Goal: Task Accomplishment & Management: Complete application form

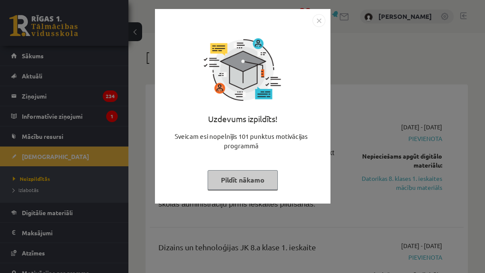
click at [267, 178] on button "Pildīt nākamo" at bounding box center [243, 180] width 70 height 20
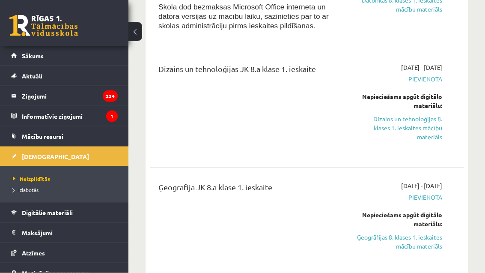
scroll to position [137, 0]
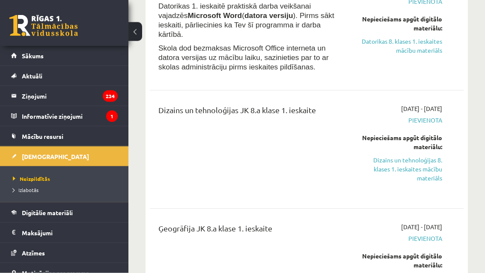
click at [435, 51] on link "Datorikas 8. klases 1. ieskaites mācību materiāls" at bounding box center [400, 46] width 86 height 18
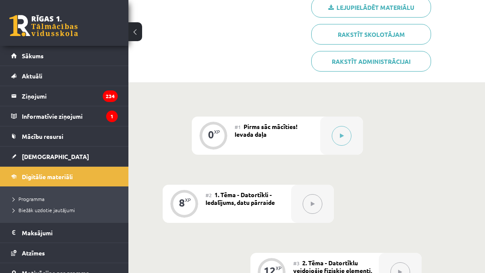
scroll to position [195, 0]
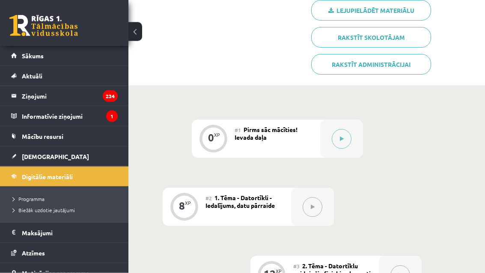
click at [330, 140] on div at bounding box center [342, 139] width 43 height 38
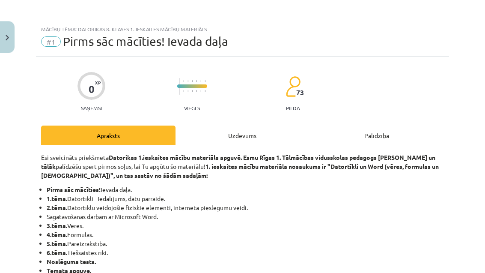
scroll to position [196, 0]
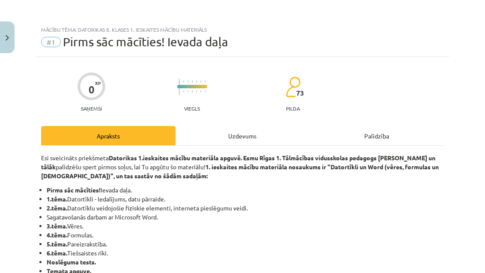
click at [310, 132] on div "Uzdevums" at bounding box center [243, 135] width 135 height 19
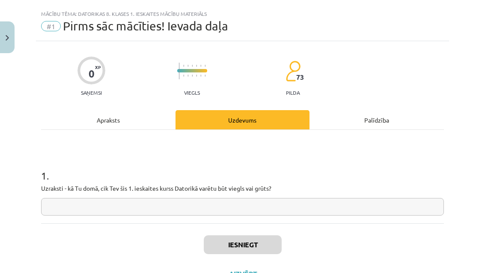
scroll to position [21, 0]
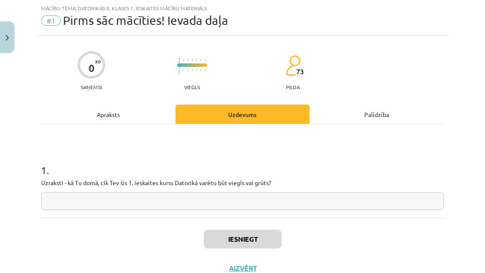
click at [189, 198] on input "text" at bounding box center [242, 201] width 403 height 18
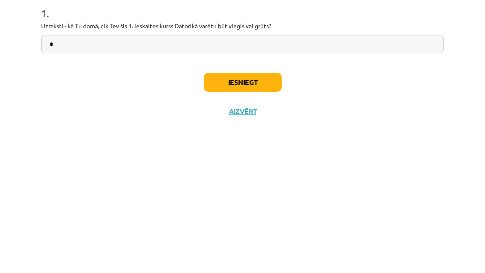
click at [263, 230] on button "Iesniegt" at bounding box center [243, 239] width 78 height 19
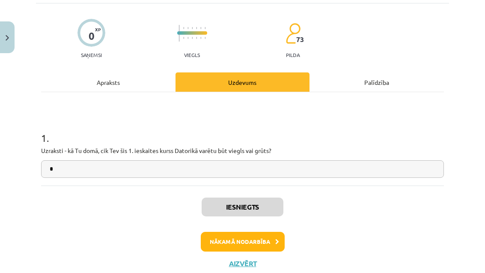
scroll to position [51, 0]
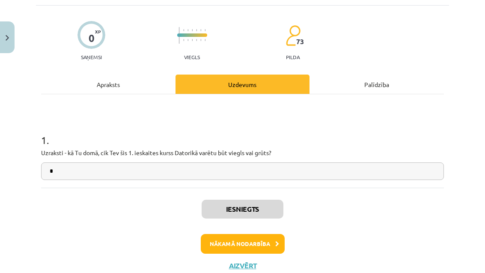
click at [273, 245] on button "Nākamā nodarbība" at bounding box center [243, 244] width 84 height 20
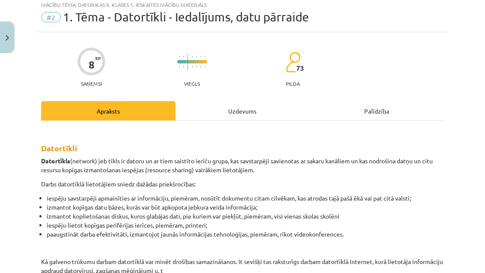
scroll to position [21, 0]
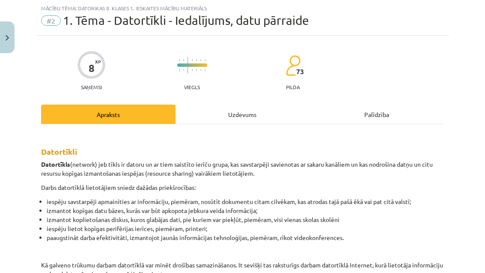
click at [247, 111] on div "Uzdevums" at bounding box center [243, 114] width 135 height 19
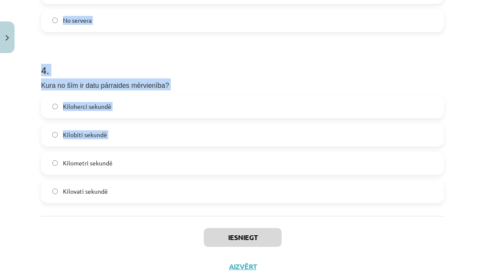
scroll to position [633, 0]
copy form "1 . Kura no šīm nav tipveida datortīklu topoloģija? Gredzena Pilsētas Maģistrāl…"
click at [165, 241] on div "Iesniegt Aizvērt" at bounding box center [242, 246] width 403 height 60
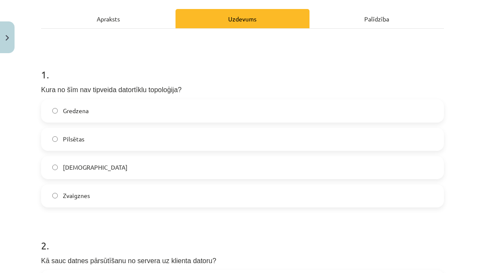
scroll to position [90, 0]
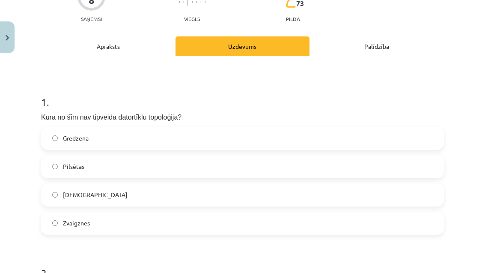
click at [234, 167] on label "Pilsētas" at bounding box center [243, 166] width 402 height 21
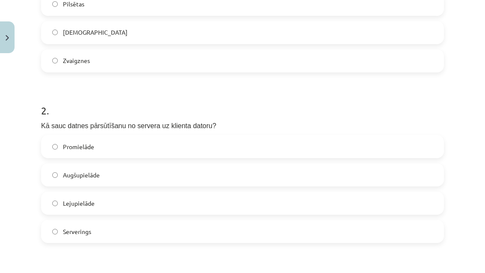
scroll to position [261, 0]
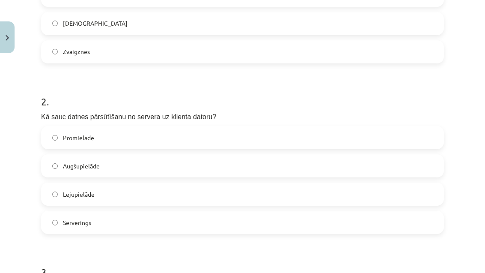
click at [176, 199] on label "Lejupielāde" at bounding box center [243, 193] width 402 height 21
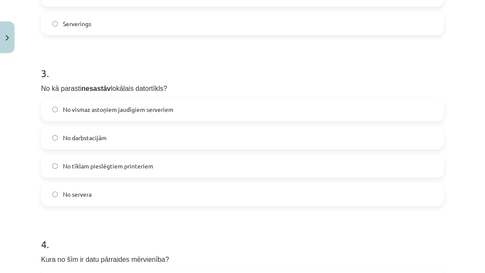
scroll to position [459, 0]
click at [183, 196] on label "No servera" at bounding box center [243, 195] width 402 height 21
click at [198, 117] on label "No vismaz astoņiem jaudīgiem serveriem" at bounding box center [243, 110] width 402 height 21
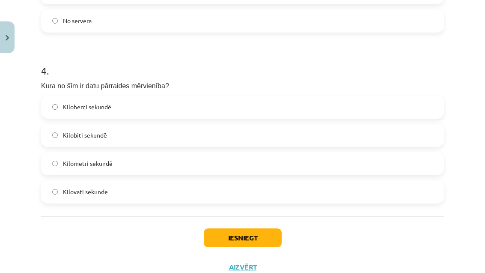
scroll to position [448, 0]
click at [171, 270] on div "Iesniegt Aizvērt" at bounding box center [242, 246] width 403 height 60
click at [210, 143] on label "Kilobiti sekundē" at bounding box center [243, 135] width 402 height 21
click at [258, 240] on button "Iesniegt" at bounding box center [243, 237] width 78 height 19
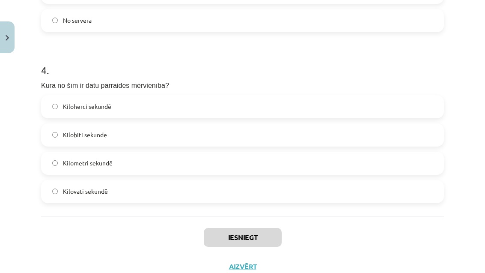
scroll to position [633, 0]
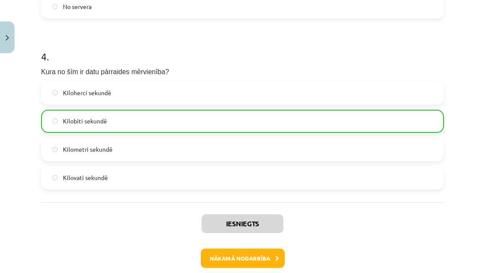
click at [266, 257] on button "Nākamā nodarbība" at bounding box center [243, 259] width 84 height 20
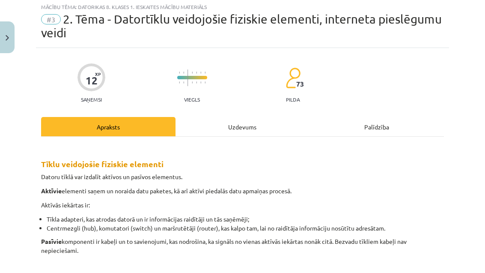
scroll to position [21, 0]
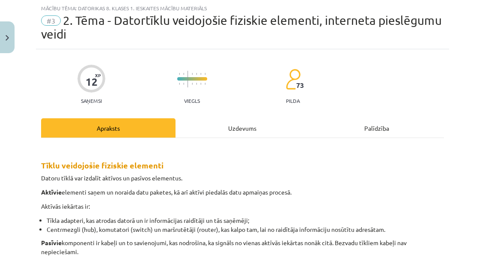
click at [244, 137] on div "Uzdevums" at bounding box center [243, 127] width 135 height 19
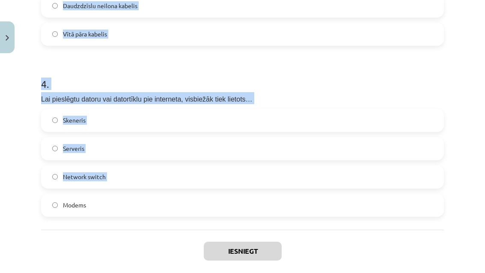
scroll to position [635, 0]
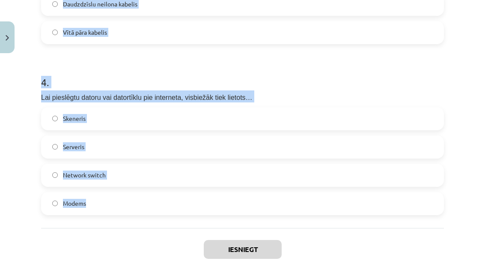
copy form "1 . Kā sauc vispopulārāko satelīta interneta pieslēguma sniedzēju šobrīd? Inter…"
click at [130, 240] on div "Iesniegt Aizvērt" at bounding box center [242, 258] width 403 height 60
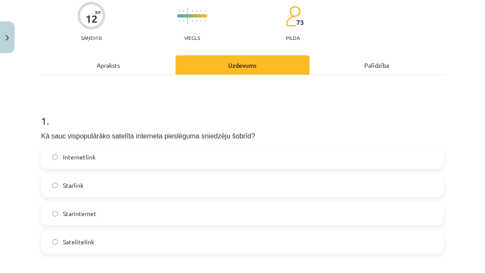
scroll to position [114, 0]
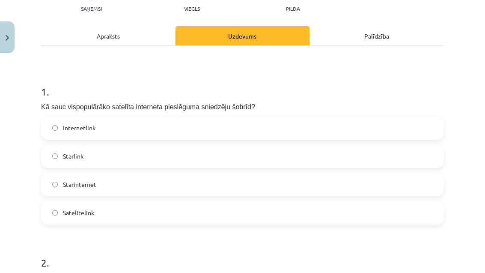
click at [155, 157] on label "Starlink" at bounding box center [243, 156] width 402 height 21
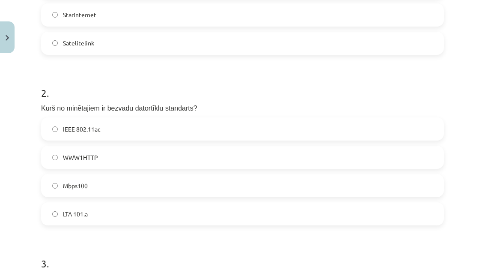
scroll to position [284, 0]
click at [261, 131] on label "IEEE 802.11ac" at bounding box center [243, 128] width 402 height 21
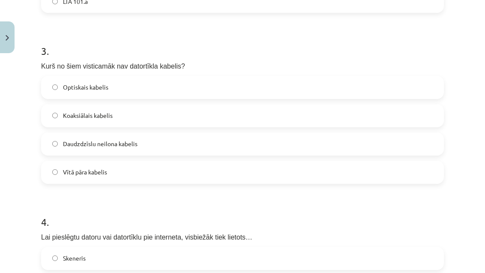
click at [269, 142] on label "Daudzdzīslu neilona kabelis" at bounding box center [243, 143] width 402 height 21
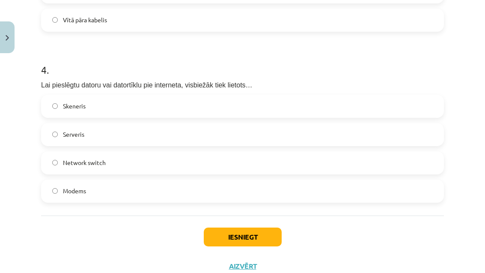
scroll to position [647, 0]
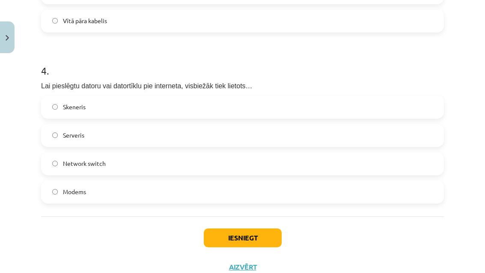
click at [215, 199] on label "Modems" at bounding box center [243, 191] width 402 height 21
click at [256, 236] on button "Iesniegt" at bounding box center [243, 237] width 78 height 19
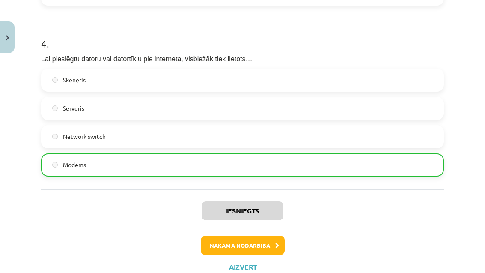
click at [229, 243] on button "Nākamā nodarbība" at bounding box center [243, 246] width 84 height 20
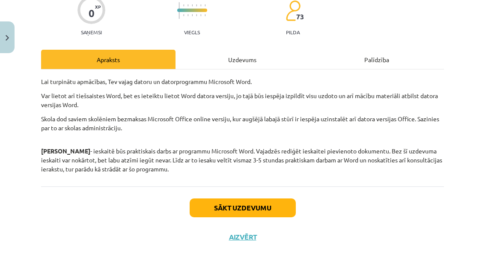
scroll to position [48, 0]
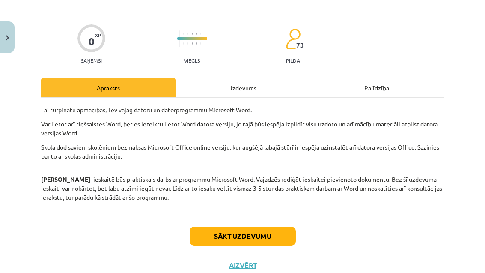
click at [242, 92] on div "Uzdevums" at bounding box center [243, 87] width 135 height 19
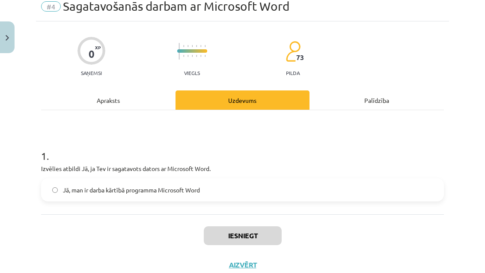
scroll to position [35, 0]
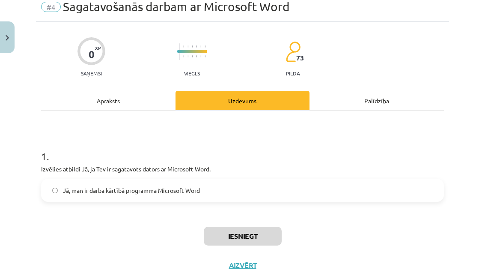
click at [264, 180] on label "Jā, man ir darba kārtībā programma Microsoft Word" at bounding box center [243, 190] width 402 height 21
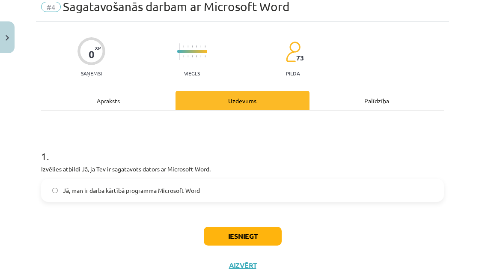
click at [278, 232] on button "Iesniegt" at bounding box center [243, 236] width 78 height 19
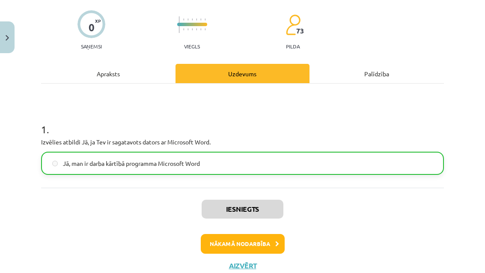
click at [265, 246] on button "Nākamā nodarbība" at bounding box center [243, 244] width 84 height 20
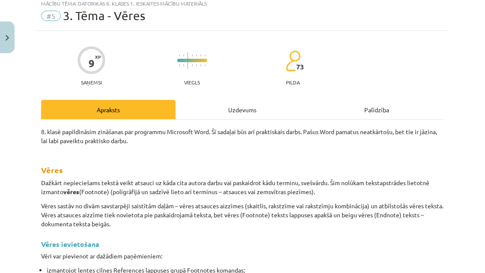
scroll to position [21, 0]
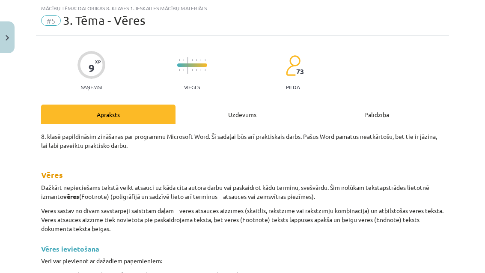
click at [253, 105] on div "Uzdevums" at bounding box center [243, 114] width 135 height 19
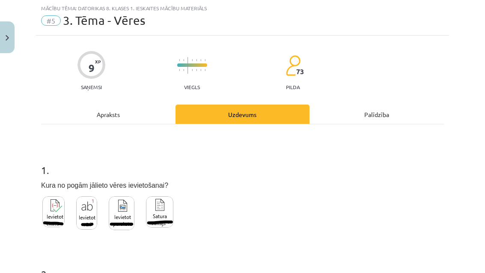
click at [259, 114] on div "Uzdevums" at bounding box center [243, 114] width 135 height 19
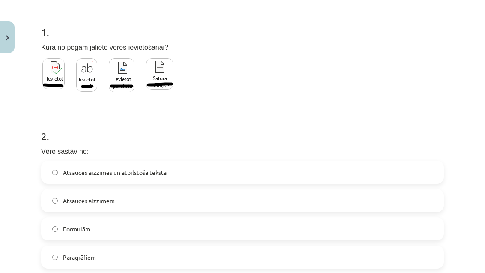
scroll to position [161, 0]
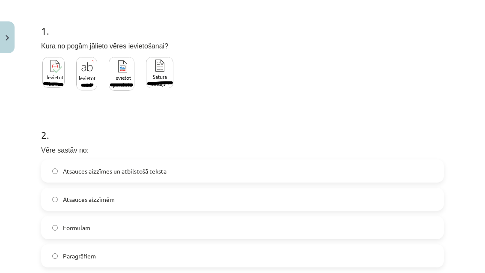
click at [151, 78] on img at bounding box center [159, 72] width 27 height 31
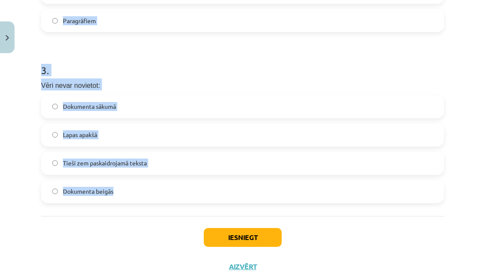
scroll to position [515, 0]
click at [141, 227] on div "Iesniegt Aizvērt" at bounding box center [242, 246] width 403 height 60
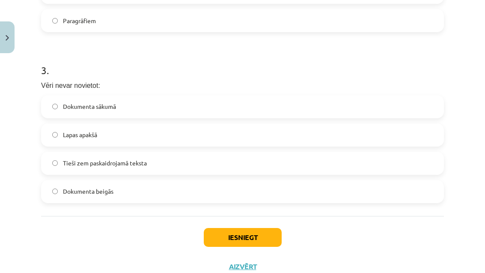
click at [205, 171] on label "Tieši zem paskaidrojamā teksta" at bounding box center [243, 163] width 402 height 21
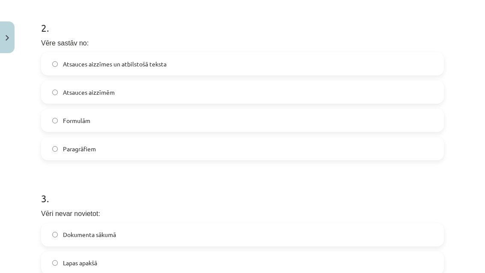
click at [242, 74] on label "Atsauces aizzīmes un atbilstošā teksta" at bounding box center [243, 63] width 402 height 21
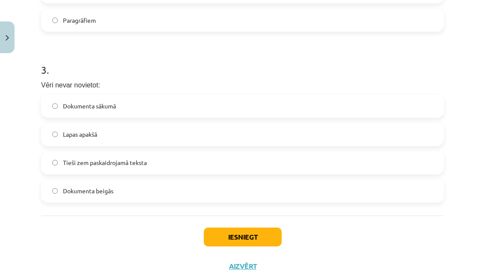
click at [240, 239] on button "Iesniegt" at bounding box center [243, 237] width 78 height 19
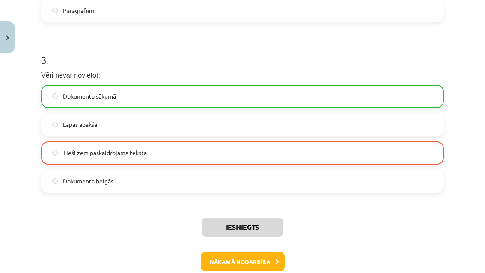
scroll to position [409, 0]
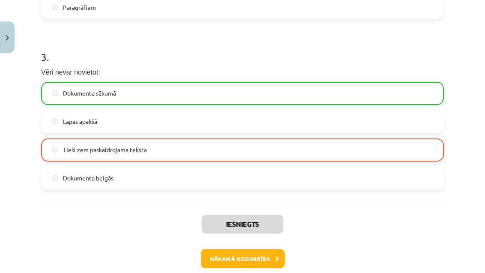
click at [273, 255] on button "Nākamā nodarbība" at bounding box center [243, 259] width 84 height 20
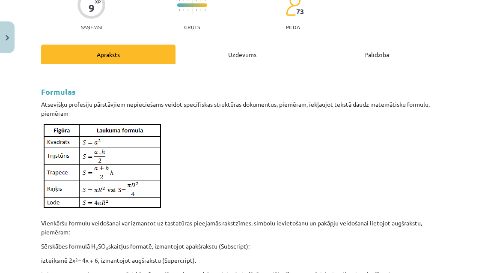
scroll to position [21, 0]
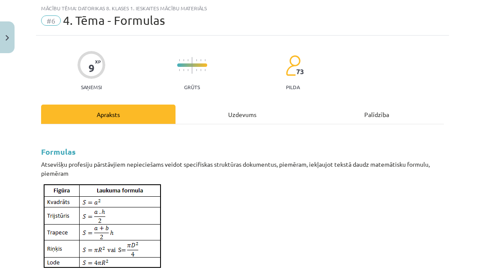
click at [246, 122] on div "Uzdevums" at bounding box center [243, 114] width 135 height 19
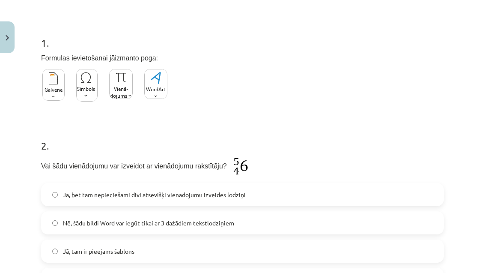
click at [166, 90] on img at bounding box center [155, 84] width 23 height 30
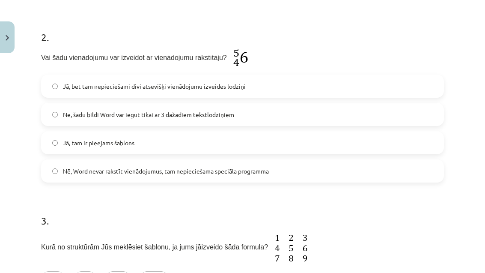
click at [227, 124] on label "Nē, šādu bildi Word var iegūt tikai ar 3 dažādiem tekstlodziņiem" at bounding box center [243, 114] width 402 height 21
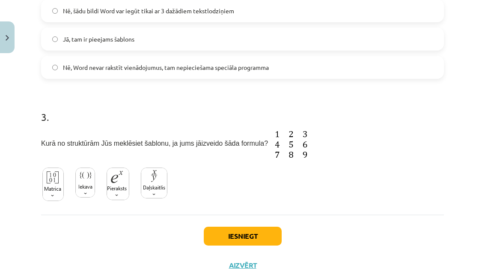
scroll to position [360, 0]
click at [128, 175] on img at bounding box center [118, 184] width 23 height 33
click at [245, 238] on button "Iesniegt" at bounding box center [243, 236] width 78 height 19
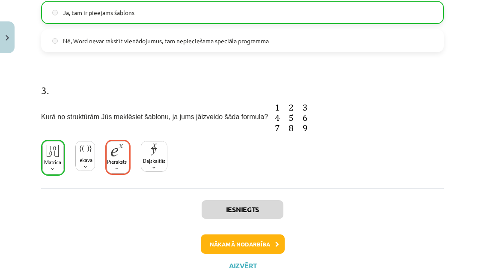
click at [267, 246] on button "Nākamā nodarbība" at bounding box center [243, 244] width 84 height 20
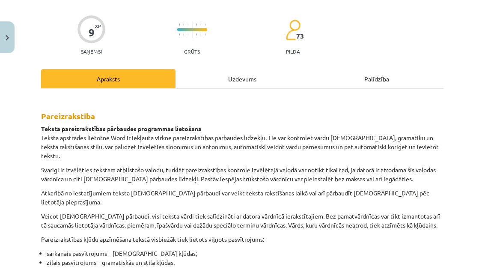
scroll to position [21, 0]
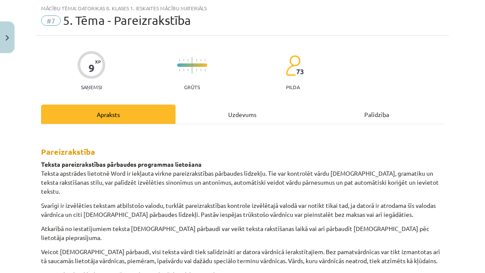
click at [250, 114] on div "Uzdevums" at bounding box center [243, 114] width 135 height 19
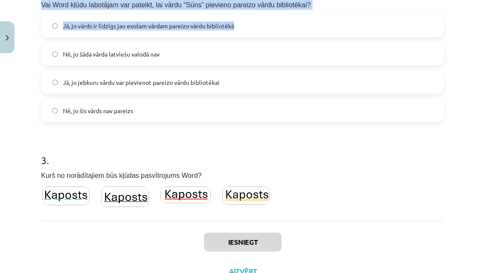
scroll to position [373, 0]
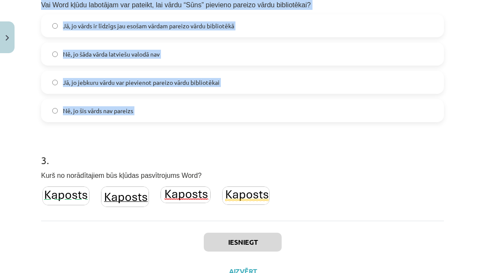
copy form "1 . “Jānim bija zīli džinsi.” Vai Word šajā tekstā atradīs kļūdas (latviešu val…"
click at [136, 198] on img at bounding box center [125, 196] width 48 height 21
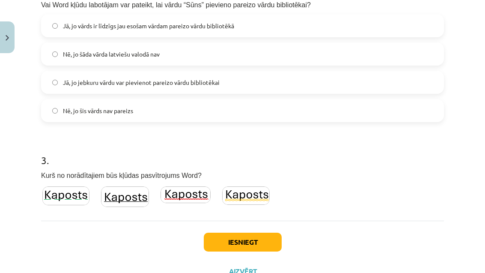
scroll to position [551, 0]
click at [123, 241] on div "Iesniegt Aizvērt" at bounding box center [242, 251] width 403 height 60
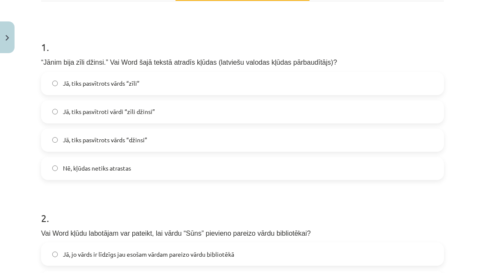
scroll to position [144, 0]
click at [272, 93] on label "Jā, tiks pasvītrots vārds “zīli”" at bounding box center [243, 83] width 402 height 21
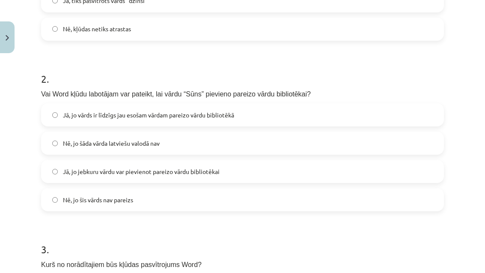
scroll to position [557, 0]
click at [327, 172] on label "Jā, jo jebkuru vārdu var pievienot pareizo vārdu bibliotēkai" at bounding box center [243, 171] width 402 height 21
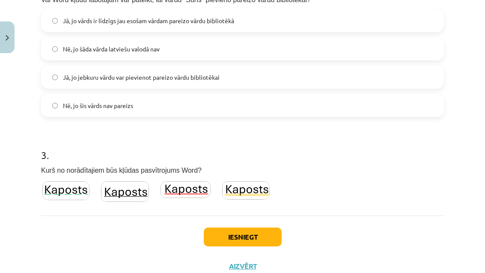
scroll to position [378, 0]
click at [275, 239] on button "Iesniegt" at bounding box center [243, 237] width 78 height 19
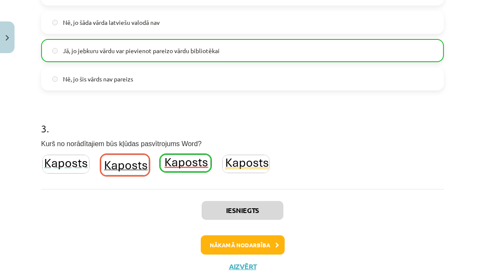
click at [276, 237] on button "Nākamā nodarbība" at bounding box center [243, 245] width 84 height 20
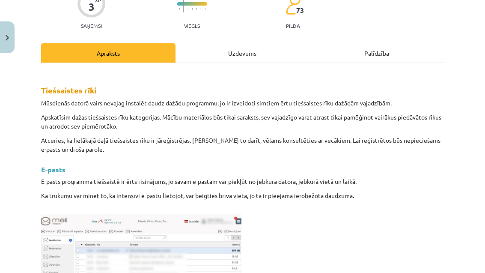
scroll to position [21, 0]
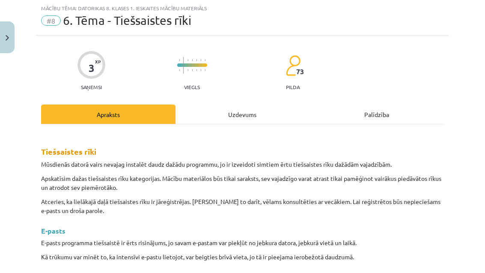
click at [257, 117] on div "Uzdevums" at bounding box center [243, 114] width 135 height 19
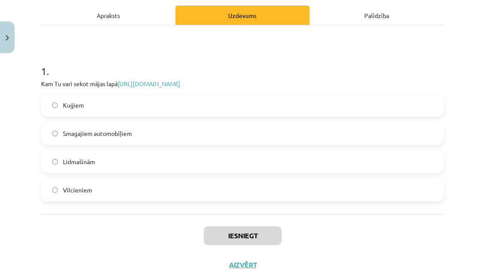
scroll to position [120, 0]
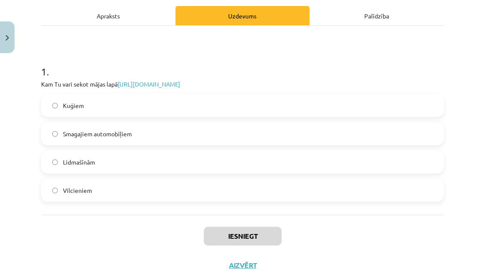
click at [157, 86] on link "https://www.flightradar24.com/56.65,23.73/10" at bounding box center [149, 84] width 63 height 8
click at [205, 139] on label "Smagajiem automobīļiem" at bounding box center [243, 133] width 402 height 21
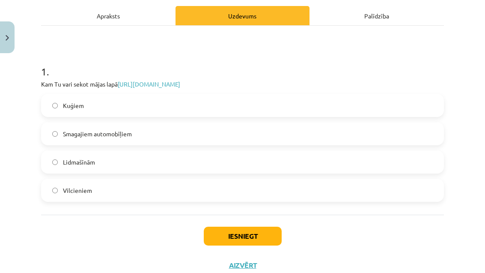
click at [237, 241] on button "Iesniegt" at bounding box center [243, 236] width 78 height 19
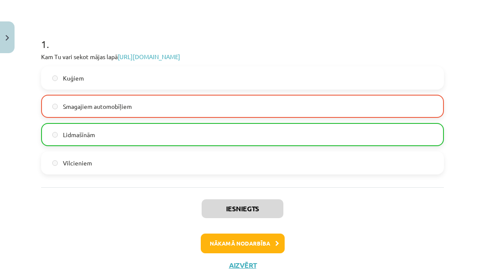
scroll to position [147, 0]
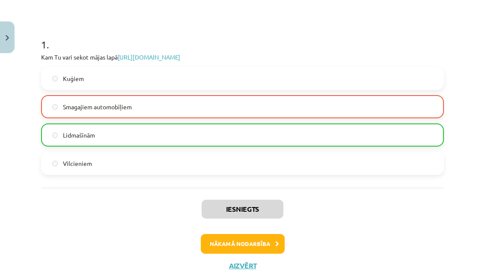
click at [264, 243] on button "Nākamā nodarbība" at bounding box center [243, 244] width 84 height 20
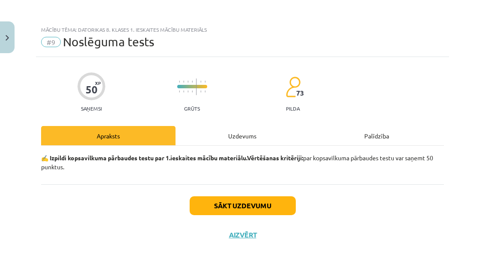
scroll to position [0, 0]
click at [238, 144] on div "Uzdevums" at bounding box center [243, 135] width 135 height 19
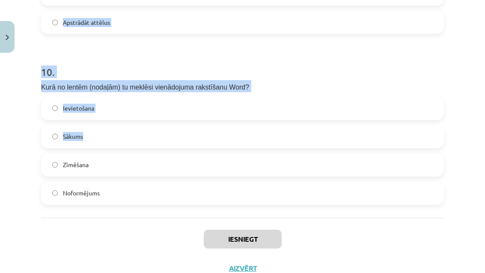
scroll to position [1627, 0]
copy form "1 . Vai optisko kabeli var piespraust tieši parastam datoram? Jā, bez problēmām…"
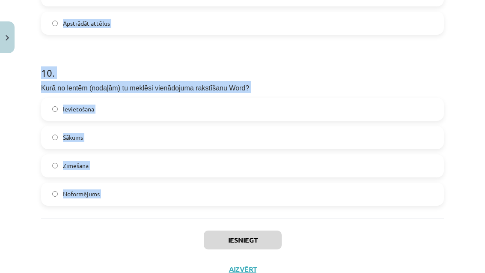
scroll to position [617, 0]
click at [114, 246] on div "Iesniegt Aizvērt" at bounding box center [242, 249] width 403 height 60
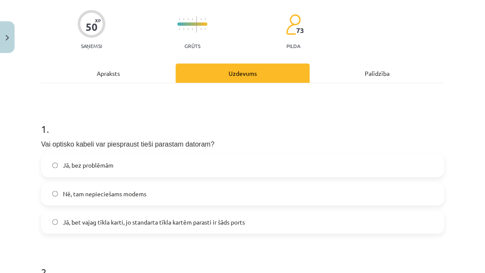
click at [135, 183] on label "Nē, tam nepieciešams modems" at bounding box center [243, 193] width 402 height 21
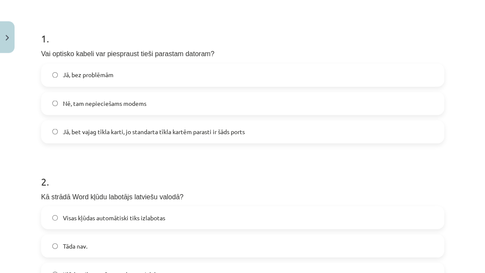
scroll to position [177, 0]
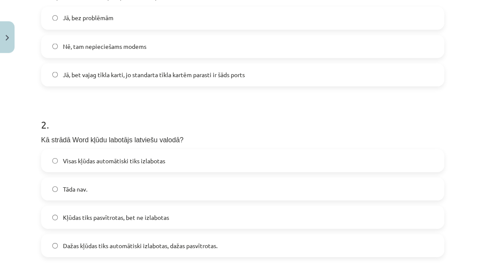
click at [319, 235] on label "Dažas kļūdas tiks automātiski izlabotas, dažas pasvītrotas." at bounding box center [243, 245] width 402 height 21
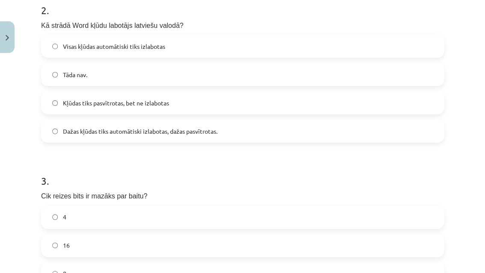
scroll to position [635, 0]
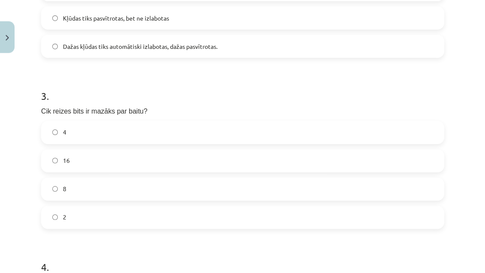
click at [315, 178] on label "8" at bounding box center [243, 188] width 402 height 21
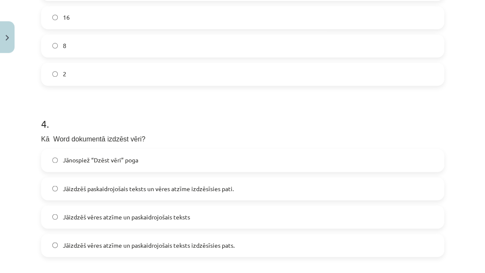
scroll to position [652, 0]
click at [255, 207] on label "Jāizdzēš vēres atzīme un paskaidrojošais teksts" at bounding box center [243, 217] width 402 height 21
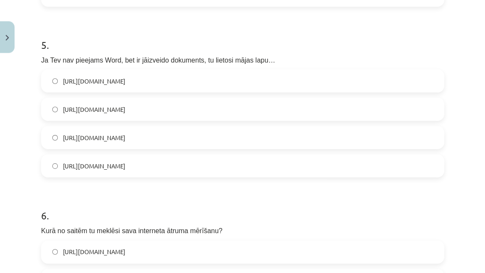
scroll to position [670, 0]
click at [247, 127] on label "https://www.google.com/docs/about/" at bounding box center [243, 137] width 402 height 21
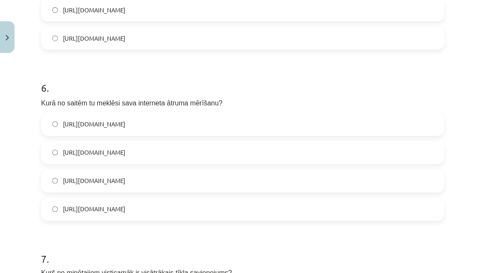
scroll to position [931, 0]
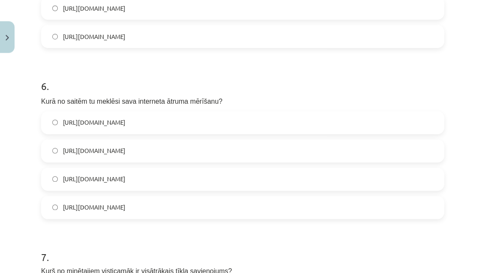
click at [230, 112] on label "https://www.speedtest.net/" at bounding box center [243, 122] width 402 height 21
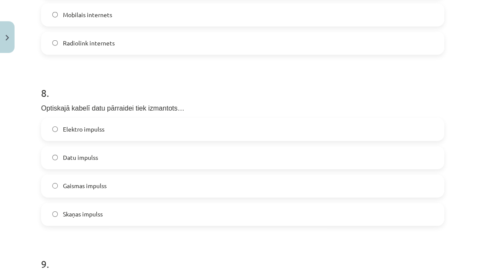
click at [247, 175] on label "Gaismas impulss" at bounding box center [243, 185] width 402 height 21
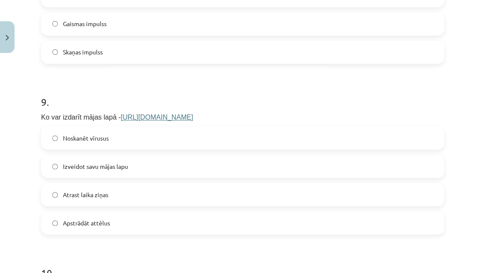
scroll to position [709, 0]
click at [275, 156] on label "Izveidot savu mājas lapu" at bounding box center [243, 166] width 402 height 21
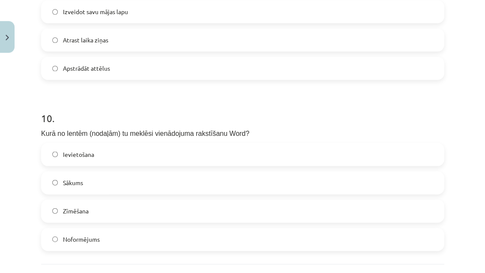
scroll to position [749, 0]
click at [228, 144] on label "Ievietošana" at bounding box center [243, 154] width 402 height 21
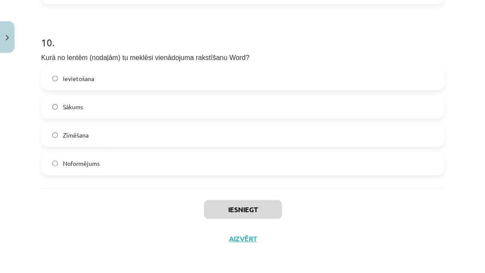
scroll to position [1634, 0]
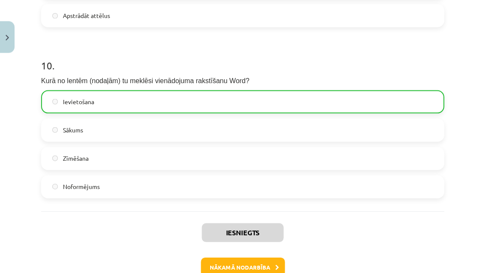
click at [274, 258] on button "Nākamā nodarbība" at bounding box center [243, 268] width 84 height 20
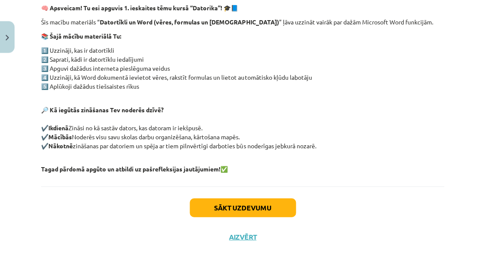
scroll to position [0, 0]
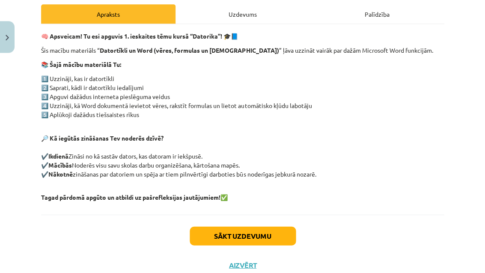
click at [249, 231] on button "Sākt uzdevumu" at bounding box center [243, 236] width 106 height 19
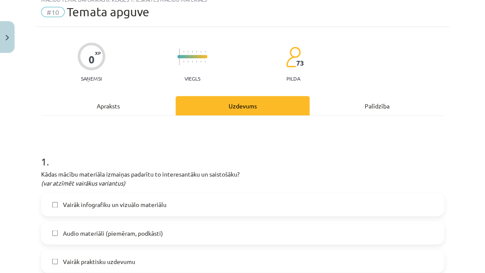
scroll to position [21, 0]
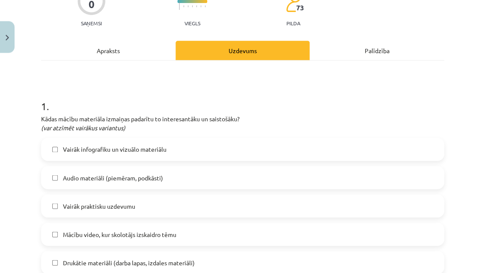
click at [301, 168] on label "Audio materiāli (piemēram, podkāsti)" at bounding box center [243, 177] width 402 height 21
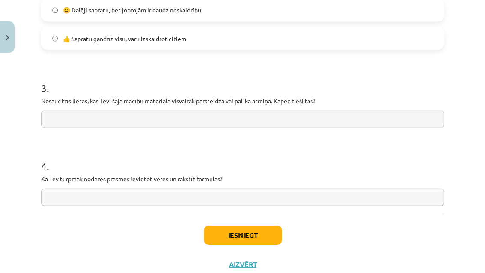
scroll to position [703, 0]
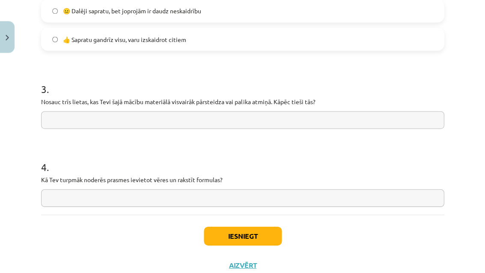
click at [245, 239] on button "Iesniegt" at bounding box center [243, 236] width 78 height 19
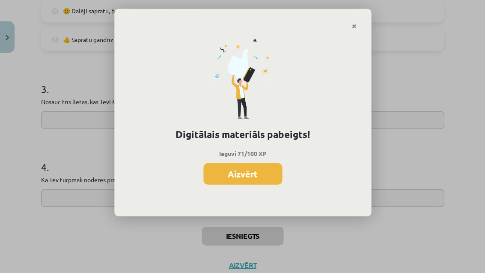
click at [259, 181] on button "Aizvērt" at bounding box center [243, 173] width 79 height 21
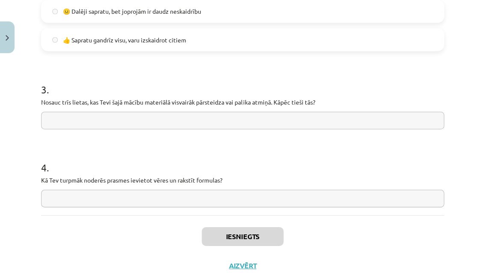
scroll to position [728, 0]
click at [243, 267] on button "Aizvērt" at bounding box center [243, 265] width 33 height 9
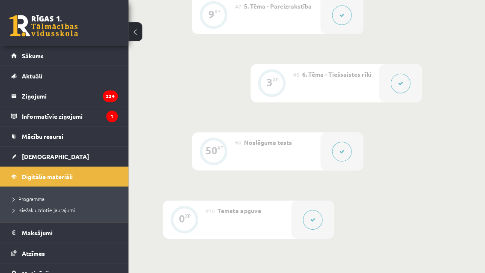
click at [89, 171] on link "Digitālie materiāli" at bounding box center [64, 177] width 107 height 20
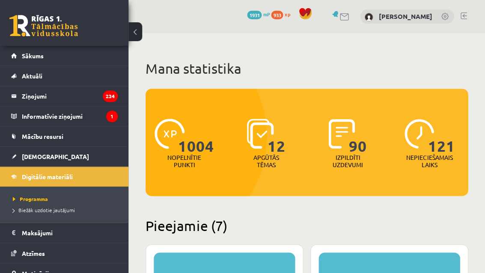
click at [78, 168] on link "Digitālie materiāli" at bounding box center [64, 177] width 107 height 20
click at [76, 162] on link "[DEMOGRAPHIC_DATA]" at bounding box center [64, 157] width 107 height 20
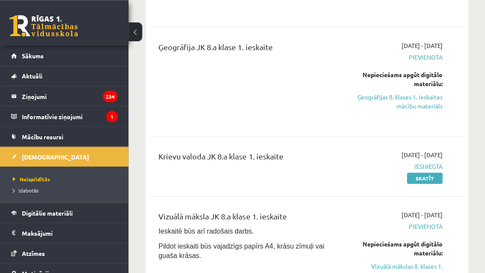
scroll to position [318, 0]
click at [423, 262] on link "Vizuālā mākslas 8. klases 1. ieskaites mācību materiāls" at bounding box center [400, 271] width 86 height 18
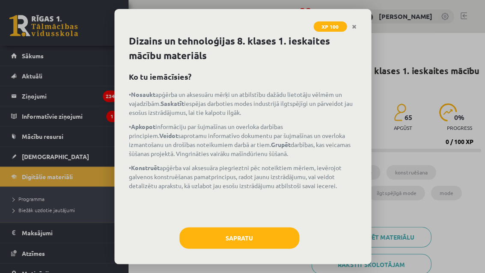
click at [287, 239] on button "Sapratu" at bounding box center [240, 237] width 120 height 21
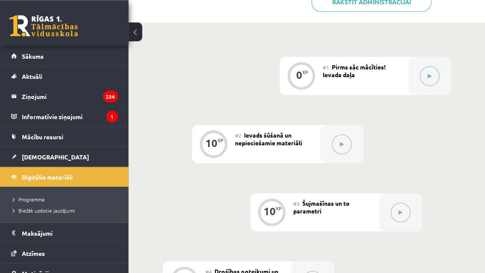
scroll to position [288, 0]
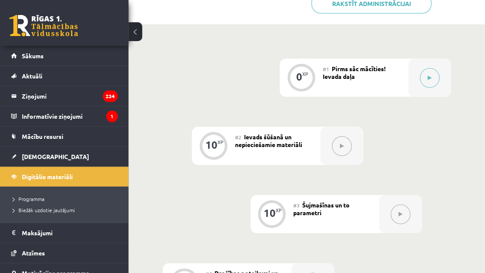
click at [433, 77] on button at bounding box center [430, 78] width 20 height 20
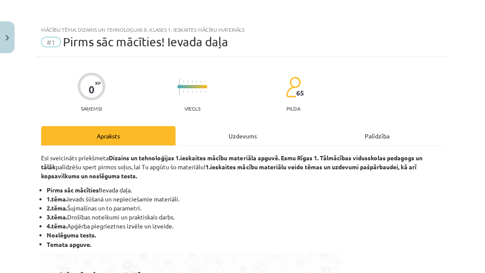
click at [252, 135] on div "Uzdevums" at bounding box center [243, 135] width 135 height 19
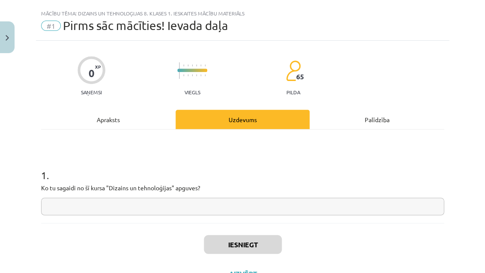
scroll to position [21, 0]
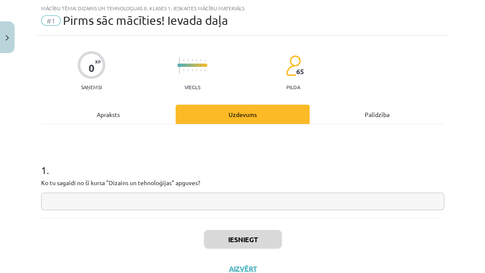
click at [223, 208] on input "text" at bounding box center [242, 201] width 403 height 18
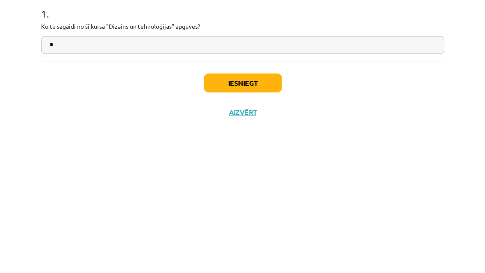
type input "*"
click at [258, 230] on button "Iesniegt" at bounding box center [243, 239] width 78 height 19
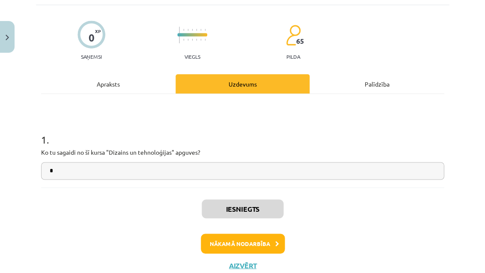
click at [244, 252] on button "Nākamā nodarbība" at bounding box center [243, 244] width 84 height 20
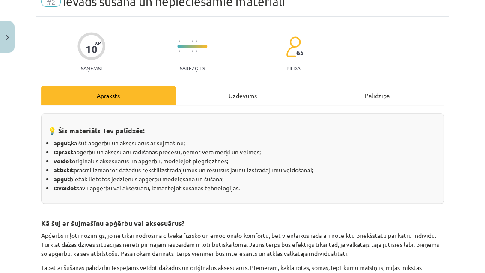
scroll to position [21, 0]
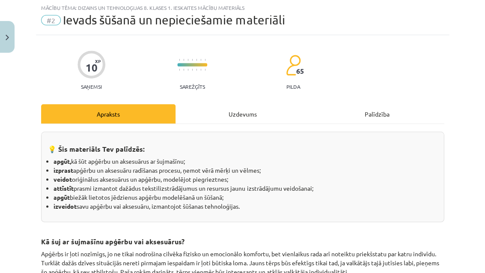
click at [242, 116] on div "Uzdevums" at bounding box center [243, 114] width 135 height 19
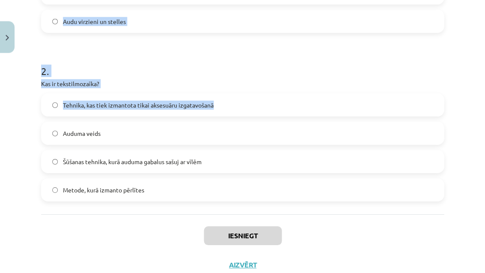
scroll to position [288, 0]
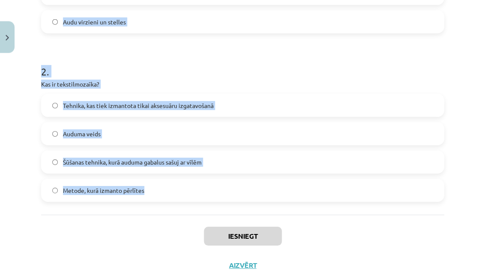
copy form "1 . Kāds ir galvenais tekstilizstrādājuma elements, kas krustojas, lai veidotu …"
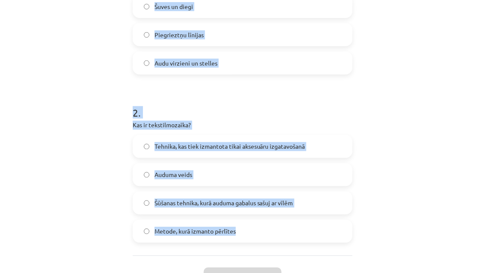
scroll to position [474, 0]
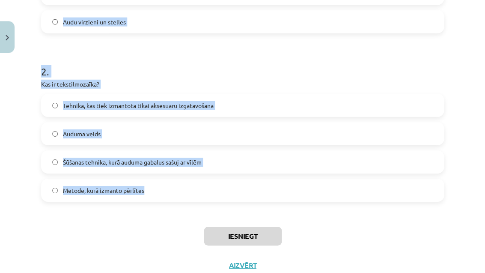
click at [174, 246] on div "Iesniegt Aizvērt" at bounding box center [242, 245] width 403 height 60
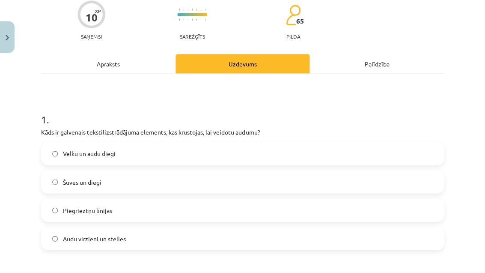
scroll to position [72, 0]
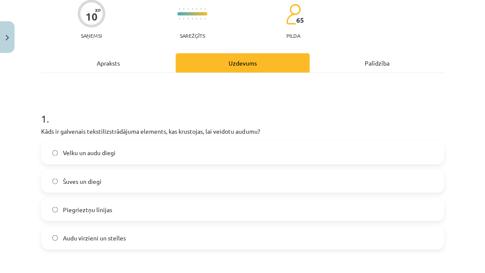
click at [210, 154] on label "Velku un audu diegi" at bounding box center [243, 152] width 402 height 21
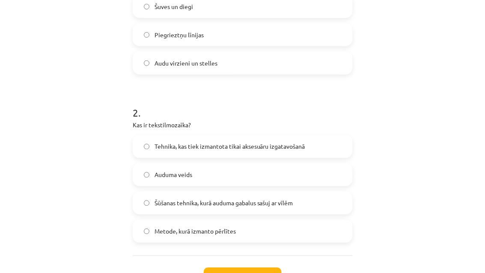
scroll to position [489, 0]
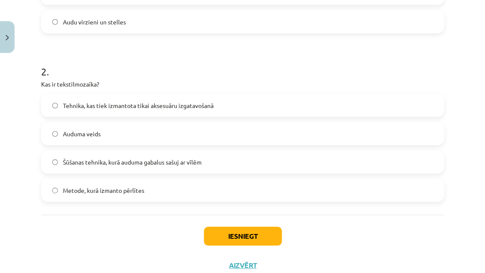
click at [215, 171] on label "Šūšanas tehnika, kurā auduma gabalus sašuj ar vīlēm" at bounding box center [243, 161] width 402 height 21
click at [259, 240] on button "Iesniegt" at bounding box center [243, 236] width 78 height 19
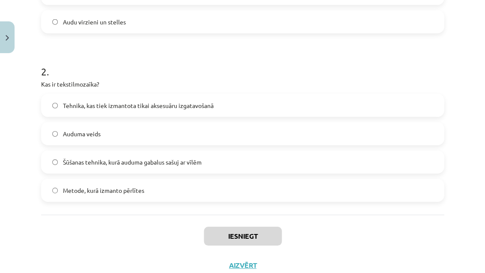
scroll to position [550, 0]
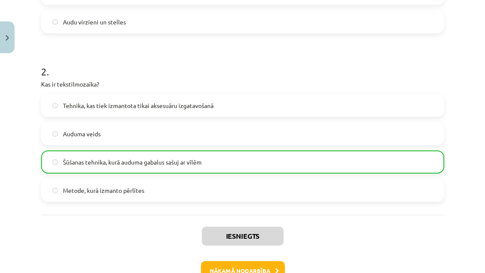
click at [234, 273] on button "Nākamā nodarbība" at bounding box center [243, 271] width 84 height 20
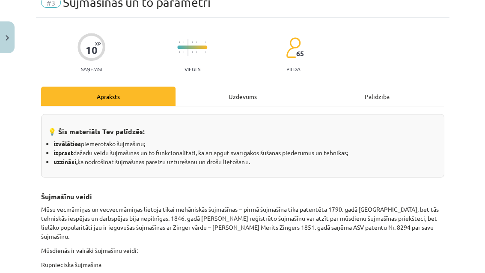
scroll to position [21, 0]
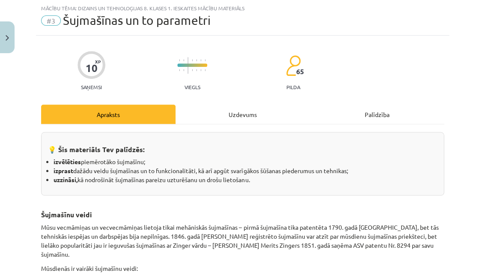
click at [239, 123] on div "Uzdevums" at bounding box center [243, 114] width 135 height 19
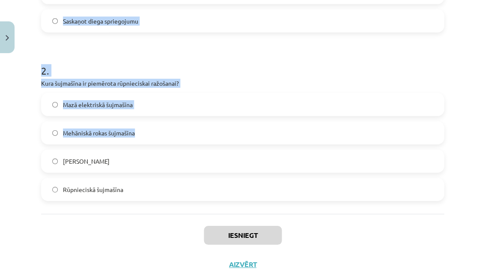
scroll to position [288, 0]
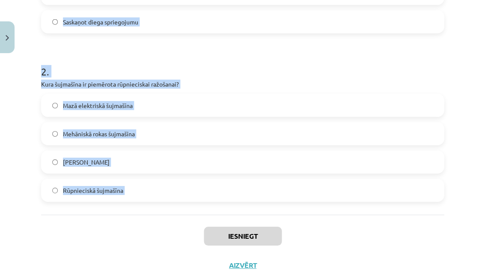
copy form "1 . Kāda ir šujmašīnas pēdiņas funkcija? Izgriezt auduma gabalus Virzīt audumu …"
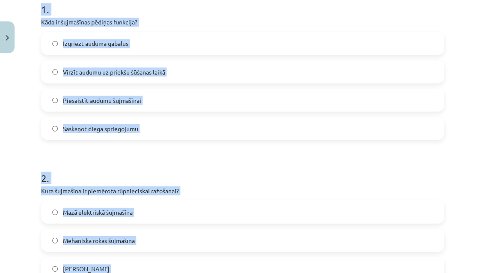
scroll to position [176, 0]
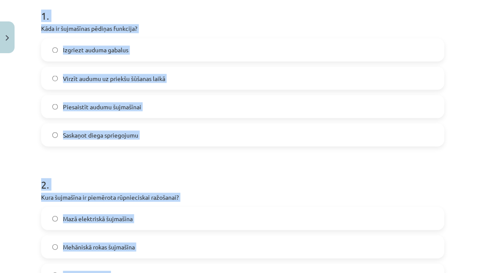
click at [229, 273] on label "Rokas šujmašīna" at bounding box center [243, 274] width 402 height 21
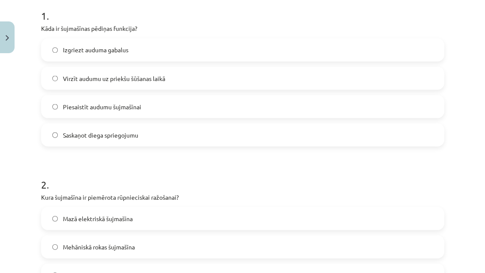
click at [152, 80] on span "Virzīt audumu uz priekšu šūšanas laikā" at bounding box center [114, 78] width 102 height 9
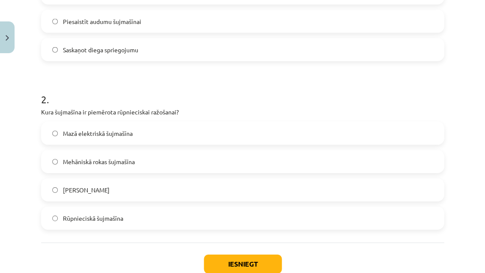
scroll to position [262, 0]
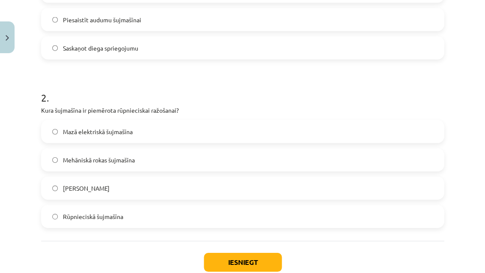
click at [260, 226] on label "Rūpnieciskā šujmašīna" at bounding box center [243, 216] width 402 height 21
click at [277, 264] on button "Iesniegt" at bounding box center [243, 262] width 78 height 19
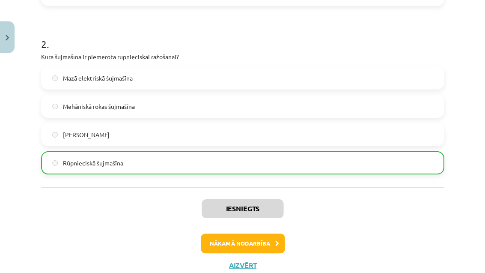
scroll to position [315, 0]
click at [257, 251] on button "Nākamā nodarbība" at bounding box center [243, 244] width 84 height 20
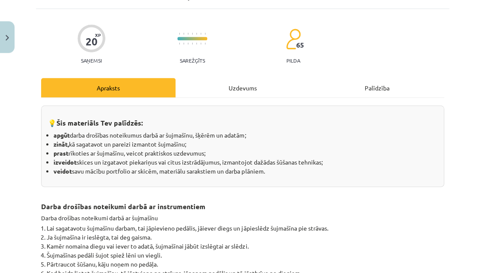
scroll to position [21, 0]
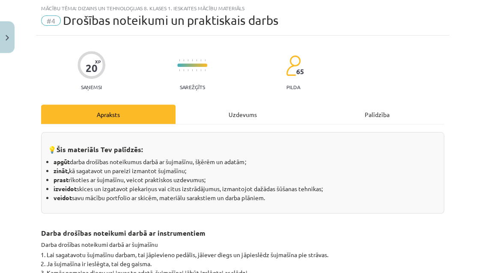
click at [232, 116] on div "Uzdevums" at bounding box center [243, 114] width 135 height 19
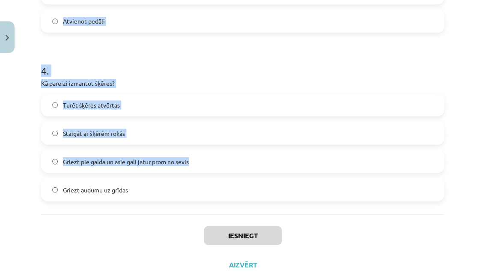
scroll to position [625, 0]
copy form "1 . Kas jādara, kad pabeidz izmantot šujmašīnu? Vienkārši izslēgt gaismu Atstāt…"
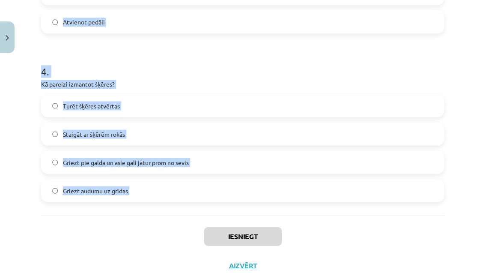
click at [119, 268] on div "Iesniegt Aizvērt" at bounding box center [242, 245] width 403 height 60
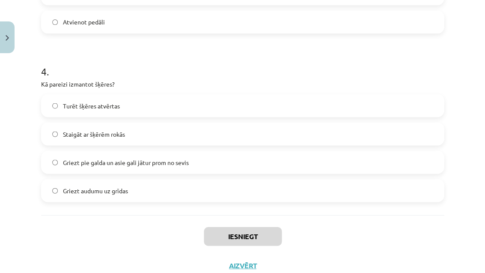
click at [126, 263] on div "Iesniegt Aizvērt" at bounding box center [242, 245] width 403 height 60
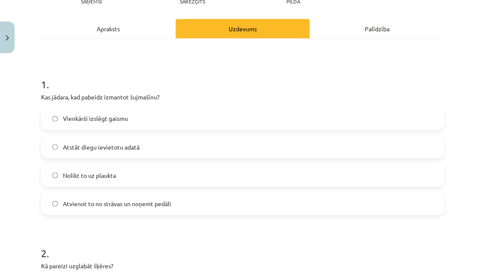
scroll to position [108, 0]
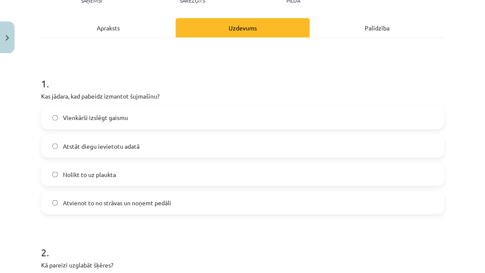
click at [154, 204] on span "Atvienot to no strāvas un noņemt pedāli" at bounding box center [117, 202] width 108 height 9
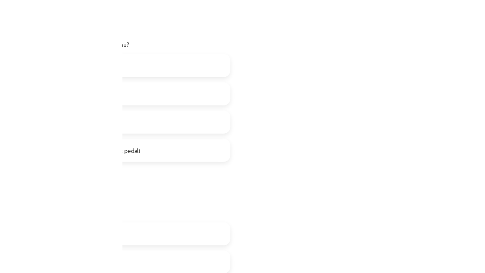
scroll to position [670, 0]
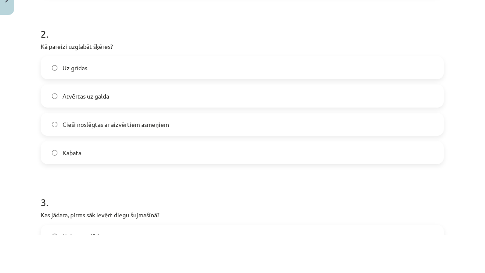
scroll to position [294, 0]
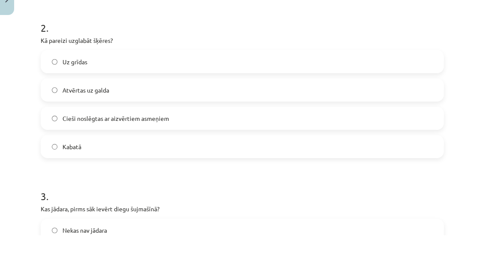
click at [257, 164] on form "1 . Kas jādara, kad pabeidz izmantot šujmašīnu? Vienkārši izslēgt gaismu Atstāt…" at bounding box center [242, 205] width 403 height 656
click at [190, 174] on label "Kabatā" at bounding box center [243, 184] width 402 height 21
click at [186, 174] on label "Kabatā" at bounding box center [243, 184] width 402 height 21
click at [63, 167] on form "1 . Kas jādara, kad pabeidz izmantot šujmašīnu? Vienkārši izslēgt gaismu Atstāt…" at bounding box center [242, 205] width 403 height 656
click at [66, 174] on label "Kabatā" at bounding box center [243, 184] width 402 height 21
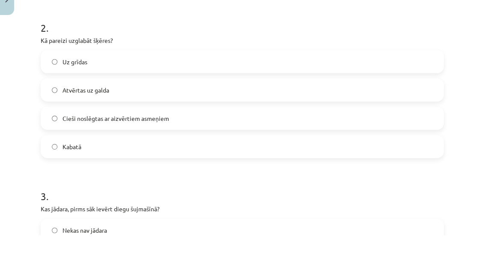
click at [246, 174] on label "Kabatā" at bounding box center [243, 184] width 402 height 21
click at [199, 174] on label "Kabatā" at bounding box center [243, 184] width 402 height 21
click at [53, 146] on label "Cieši noslēgtas ar aizvērtiem asmeņiem" at bounding box center [243, 156] width 402 height 21
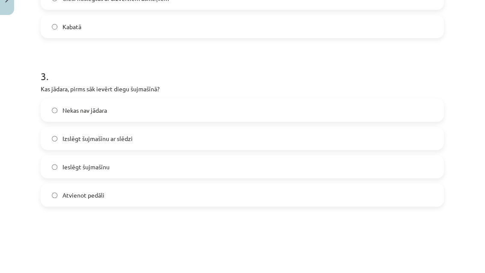
scroll to position [412, 0]
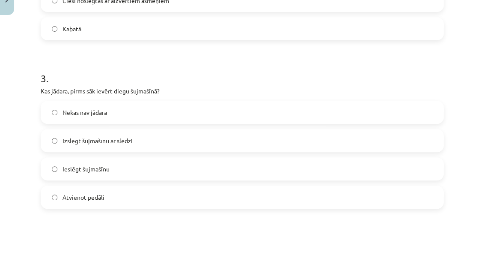
click at [75, 231] on span "Atvienot pedāli" at bounding box center [84, 235] width 42 height 9
click at [59, 196] on label "Ieslēgt šujmašīnu" at bounding box center [243, 206] width 402 height 21
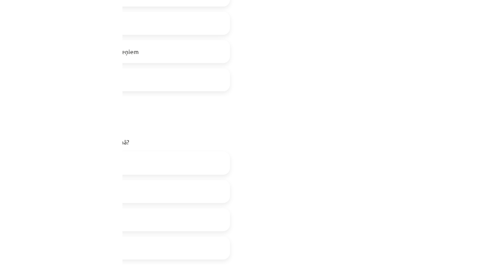
scroll to position [670, 0]
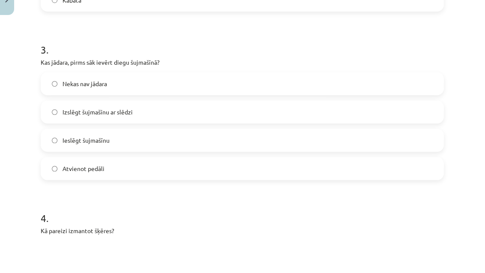
click at [46, 168] on label "Ieslēgt šujmašīnu" at bounding box center [243, 178] width 402 height 21
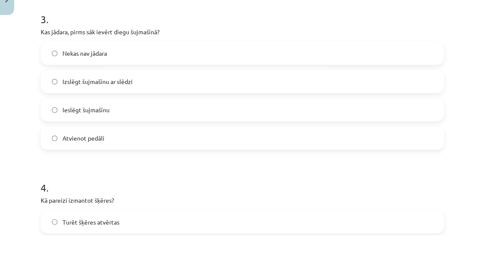
scroll to position [473, 0]
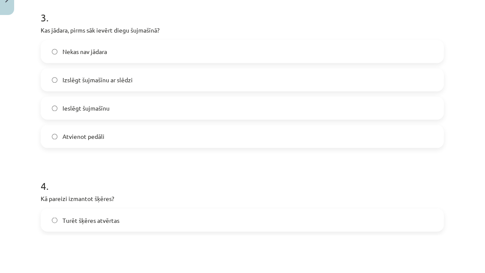
click at [81, 142] on span "Ieslēgt šujmašīnu" at bounding box center [86, 146] width 47 height 9
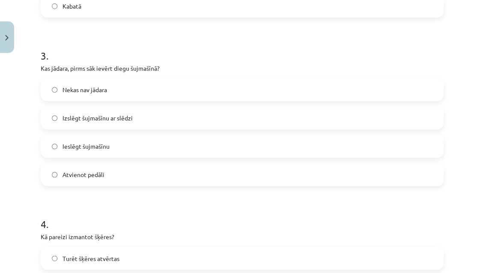
click at [64, 111] on label "Izslēgt šujmašīnu ar slēdzi" at bounding box center [243, 117] width 402 height 21
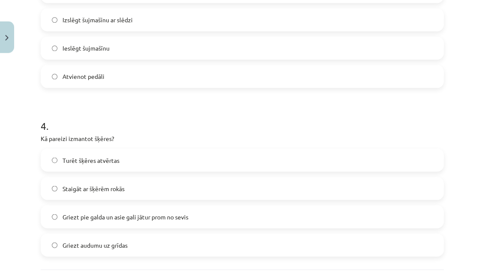
scroll to position [571, 0]
click at [58, 242] on label "Griezt audumu uz grīdas" at bounding box center [243, 244] width 402 height 21
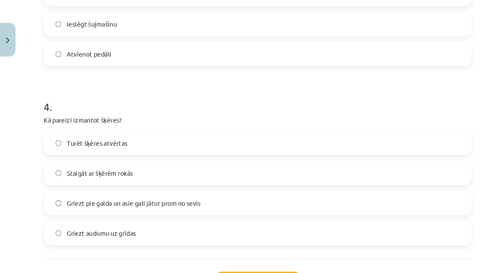
scroll to position [599, 0]
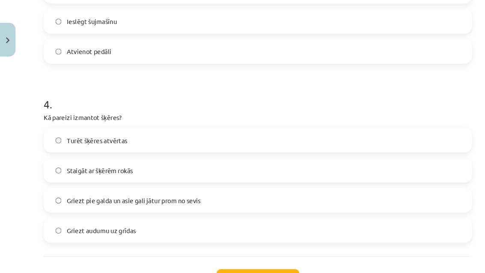
click at [253, 193] on label "Griezt pie galda un asie gali jātur prom no sevis" at bounding box center [243, 188] width 402 height 21
click at [256, 256] on button "Iesniegt" at bounding box center [243, 262] width 78 height 19
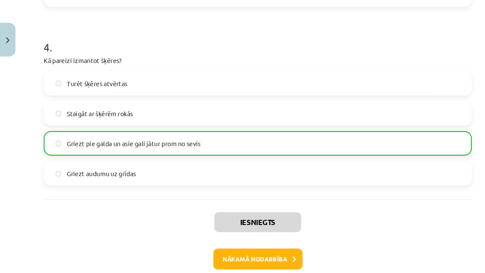
click at [235, 250] on button "Nākamā nodarbība" at bounding box center [243, 244] width 84 height 20
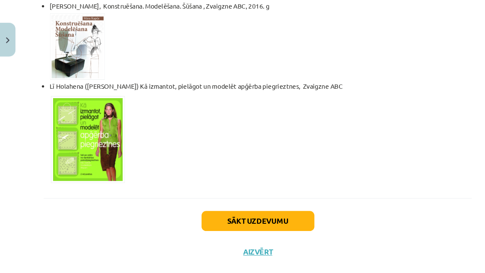
scroll to position [585, 0]
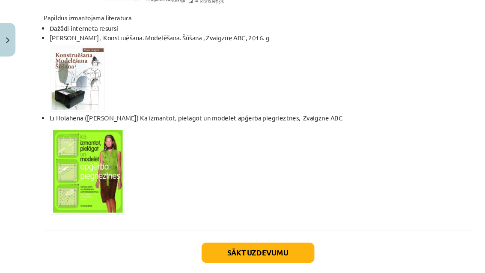
click at [240, 267] on button "Aizvērt" at bounding box center [243, 267] width 33 height 9
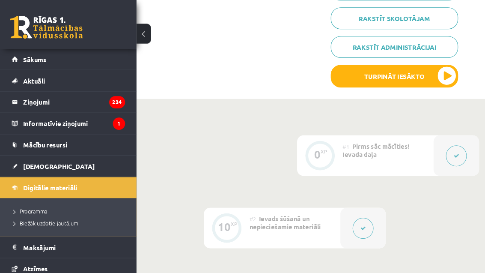
click at [75, 156] on link "[DEMOGRAPHIC_DATA]" at bounding box center [64, 157] width 107 height 20
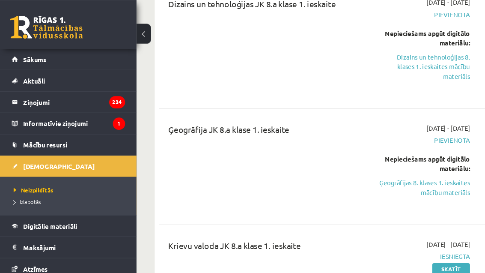
scroll to position [243, 0]
click at [76, 218] on link "Digitālie materiāli" at bounding box center [64, 213] width 107 height 20
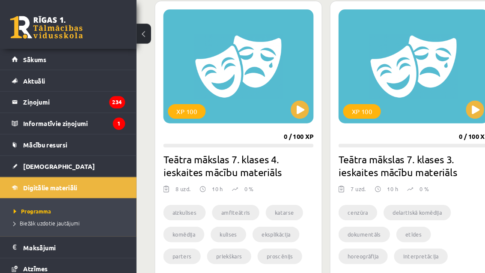
click at [71, 213] on span "Biežāk uzdotie jautājumi" at bounding box center [44, 210] width 62 height 7
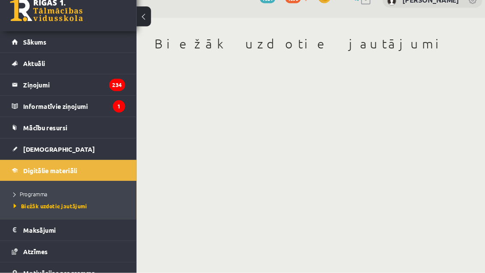
click at [67, 195] on link "Programma" at bounding box center [66, 199] width 107 height 8
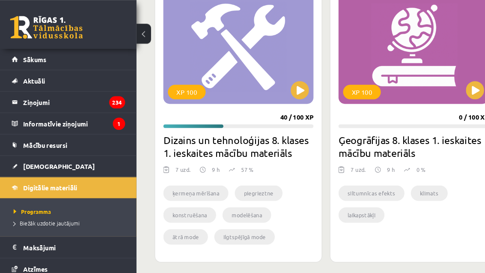
scroll to position [799, 0]
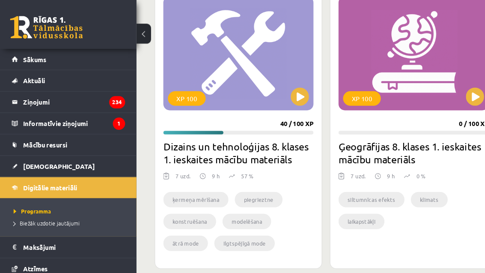
click at [290, 87] on button at bounding box center [282, 90] width 17 height 17
click at [279, 59] on div "XP 100" at bounding box center [224, 50] width 141 height 107
click at [77, 159] on link "[DEMOGRAPHIC_DATA]" at bounding box center [64, 157] width 107 height 20
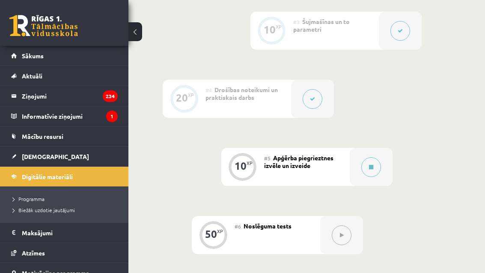
scroll to position [506, 0]
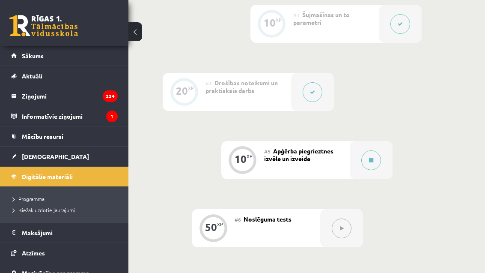
click at [379, 157] on button at bounding box center [372, 160] width 20 height 20
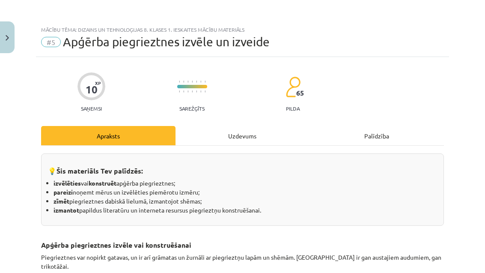
click at [248, 143] on div "Uzdevums" at bounding box center [243, 135] width 135 height 19
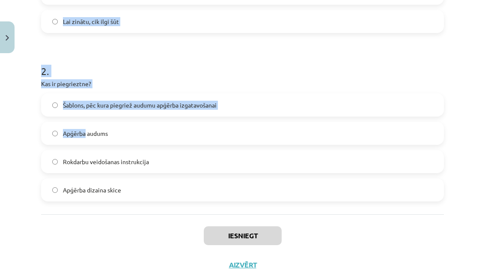
scroll to position [288, 0]
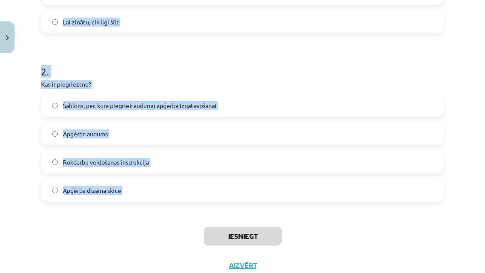
copy form "1 . Kāpēc ir svarīgi noņemt mērus pirms piegrieztnes izvēles? Lai noteiktu audu…"
click at [225, 273] on div "Mācību tēma: Dizains un tehnoloģijas 8. klases 1. ieskaites mācību materiāls #5…" at bounding box center [242, 136] width 485 height 273
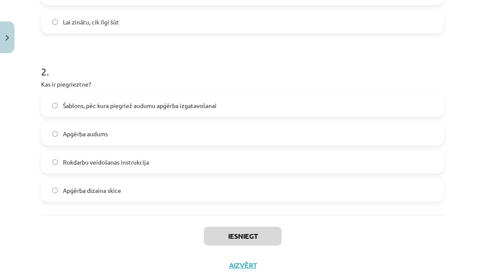
scroll to position [515, 0]
click at [134, 252] on div "Iesniegt Aizvērt" at bounding box center [242, 245] width 403 height 60
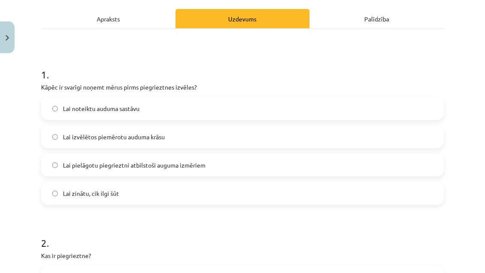
scroll to position [128, 0]
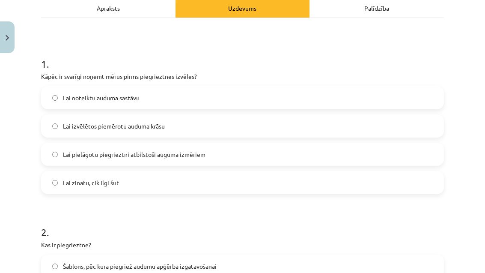
click at [177, 162] on label "Lai pielāgotu piegrieztni atbilstoši auguma izmēriem" at bounding box center [243, 154] width 402 height 21
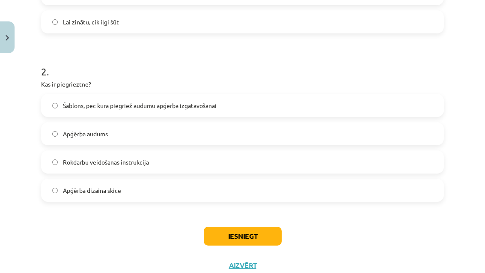
scroll to position [524, 0]
click at [199, 113] on label "Šablons, pēc kura piegriež audumu apģērba izgatavošanai" at bounding box center [243, 105] width 402 height 21
click at [260, 243] on button "Iesniegt" at bounding box center [243, 236] width 78 height 19
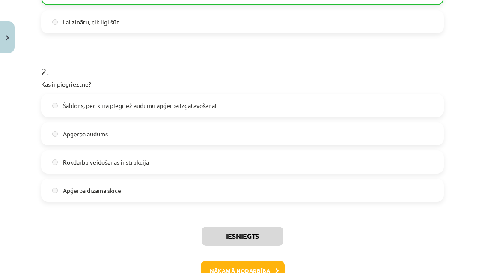
click at [264, 273] on button "Nākamā nodarbība" at bounding box center [243, 271] width 84 height 20
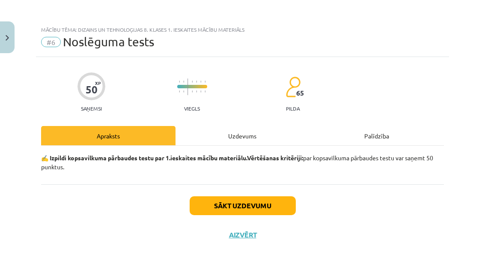
click at [246, 212] on button "Sākt uzdevumu" at bounding box center [243, 205] width 106 height 19
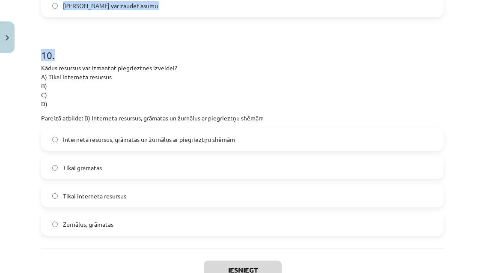
scroll to position [1624, 0]
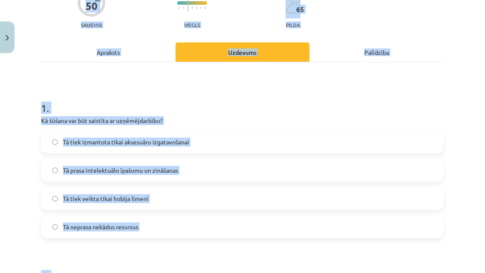
scroll to position [112, 0]
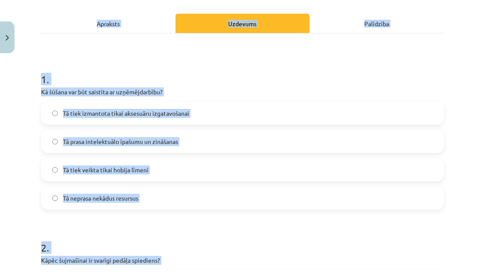
click at [54, 103] on label "Tā tiek izmantota tikai aksesuāru izgatavošanai" at bounding box center [243, 112] width 402 height 21
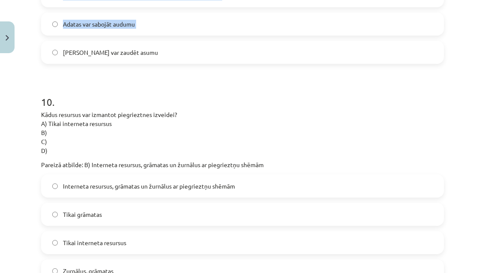
scroll to position [1578, 0]
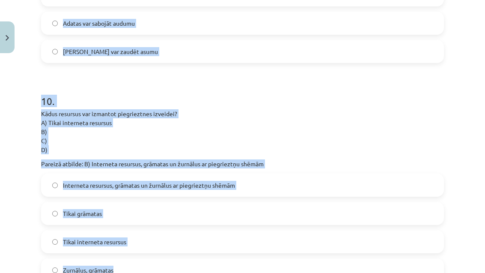
click at [78, 273] on label "Zurnālus, grāmatas" at bounding box center [243, 269] width 402 height 21
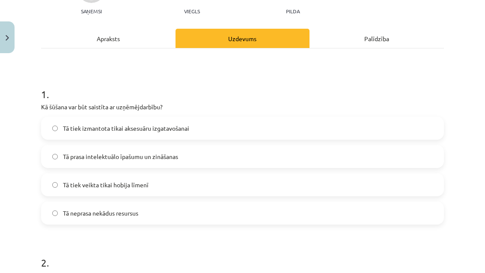
click at [171, 157] on span "Tā prasa intelektuālo īpašumu un zināšanas" at bounding box center [120, 156] width 115 height 9
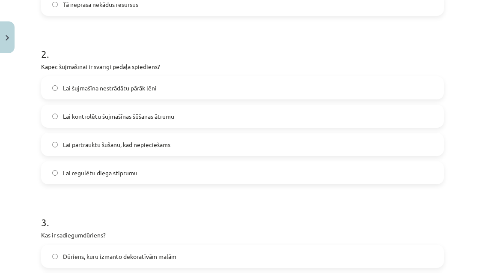
scroll to position [315, 0]
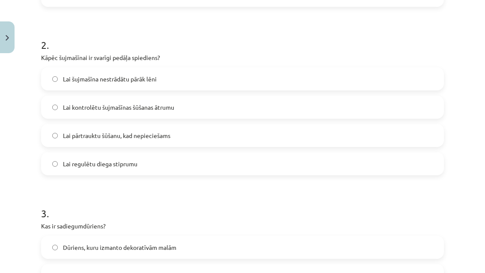
click at [169, 107] on span "Lai kontrolētu šujmašīnas šūšanas ātrumu" at bounding box center [118, 107] width 111 height 9
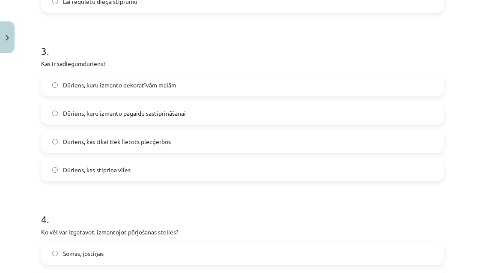
scroll to position [478, 0]
click at [339, 114] on label "Dūriens, kuru izmanto pagaidu sastiprināšanai" at bounding box center [243, 112] width 402 height 21
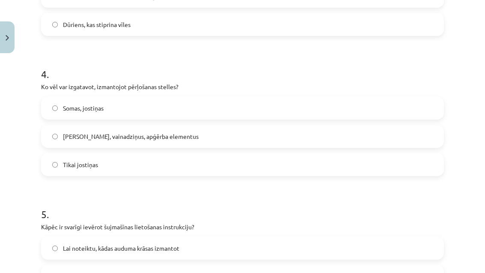
scroll to position [621, 0]
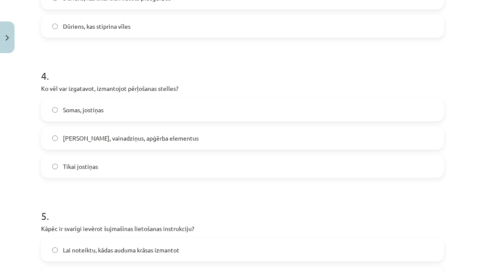
click at [355, 144] on label "Jostas, vainadziņus, apģērba elementus" at bounding box center [243, 137] width 402 height 21
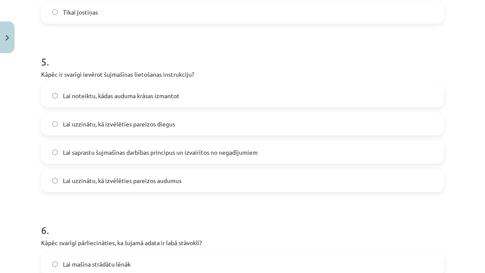
scroll to position [777, 0]
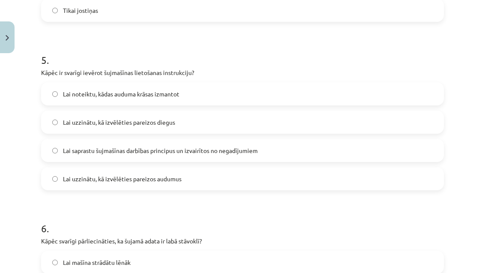
click at [303, 148] on label "Lai saprastu šujmašīnas darbības principus un izvairītos no negadījumiem" at bounding box center [243, 150] width 402 height 21
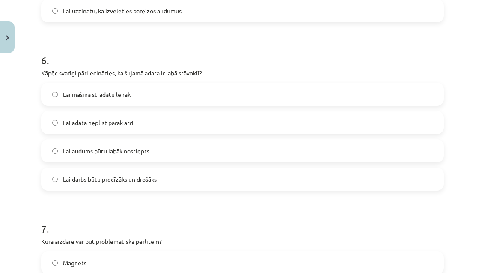
scroll to position [967, 0]
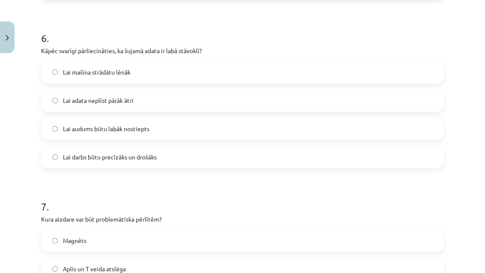
click at [348, 160] on label "Lai darbs būtu precīzāks un drošāks" at bounding box center [243, 156] width 402 height 21
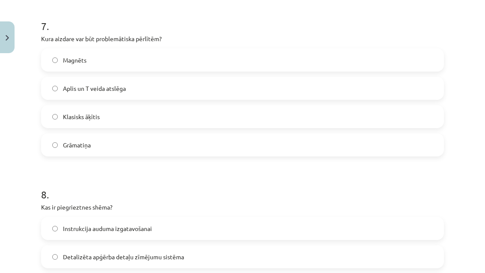
scroll to position [1150, 0]
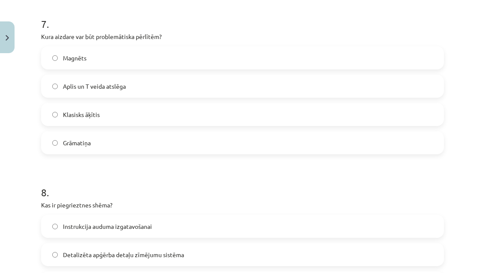
click at [346, 60] on label "Magnēts" at bounding box center [243, 57] width 402 height 21
click at [336, 117] on label "Klasisks āķītis" at bounding box center [243, 114] width 402 height 21
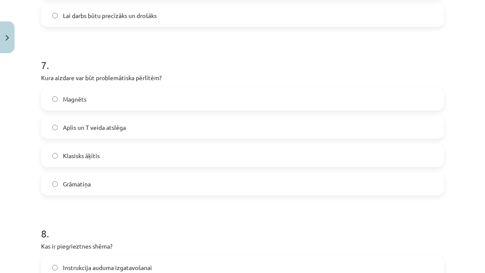
scroll to position [1130, 0]
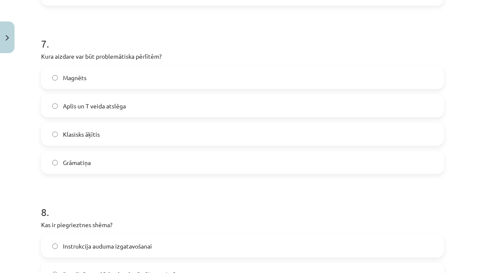
click at [341, 71] on label "Magnēts" at bounding box center [243, 77] width 402 height 21
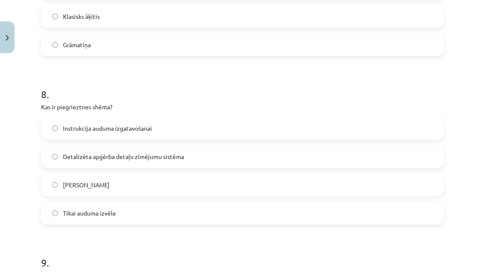
scroll to position [1258, 0]
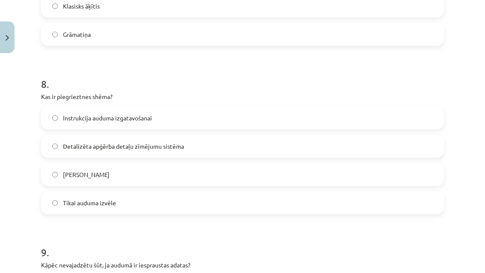
click at [197, 147] on label "Detalizēta apģērba detaļu zīmējumu sistēma" at bounding box center [243, 145] width 402 height 21
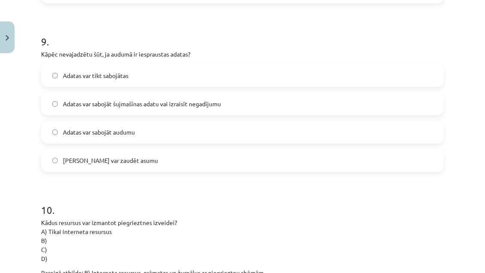
scroll to position [1471, 0]
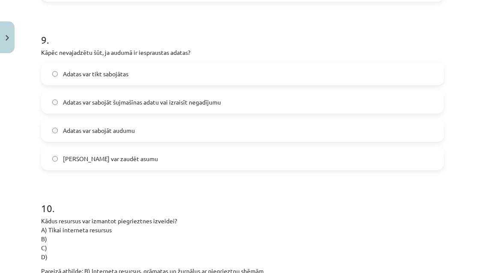
click at [250, 111] on label "Adatas var sabojāt šujmašīnas adatu vai izraisīt negadījumu" at bounding box center [243, 101] width 402 height 21
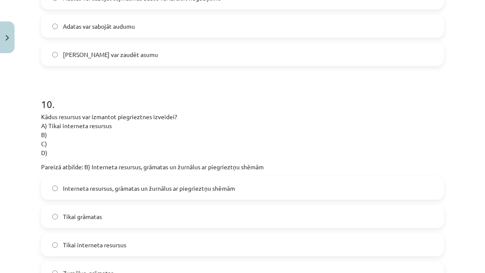
scroll to position [1573, 0]
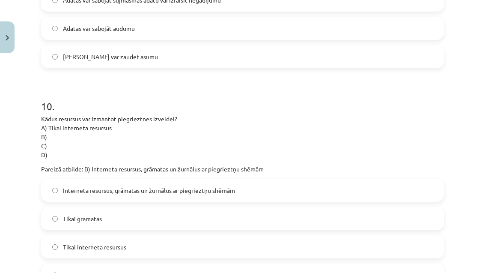
click at [233, 190] on span "Interneta resursus, grāmatas un žurnālus ar piegrieztņu shēmām" at bounding box center [149, 190] width 172 height 9
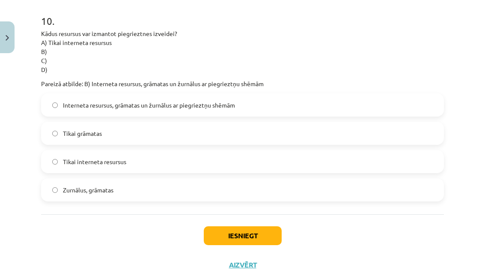
scroll to position [1657, 0]
click at [258, 240] on button "Iesniegt" at bounding box center [243, 236] width 78 height 19
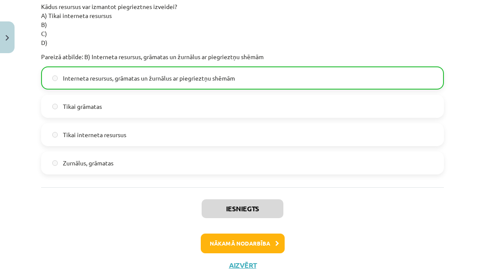
scroll to position [1684, 0]
click at [250, 241] on button "Nākamā nodarbība" at bounding box center [243, 244] width 84 height 20
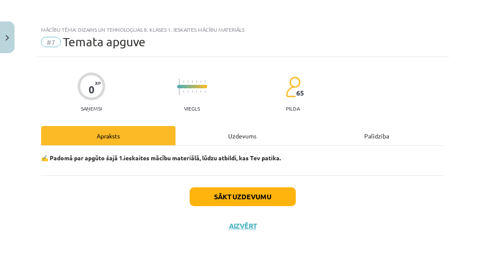
scroll to position [0, 0]
click at [250, 139] on div "Uzdevums" at bounding box center [243, 135] width 135 height 19
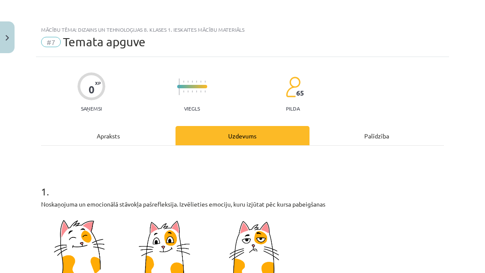
click at [252, 131] on div "Uzdevums" at bounding box center [243, 135] width 135 height 19
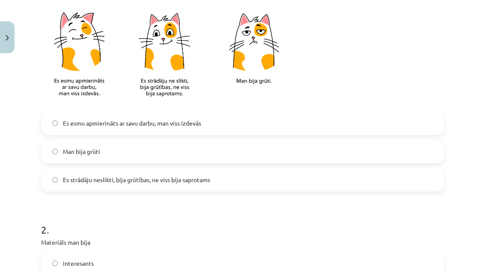
click at [244, 156] on label "Man bija grūti" at bounding box center [243, 151] width 402 height 21
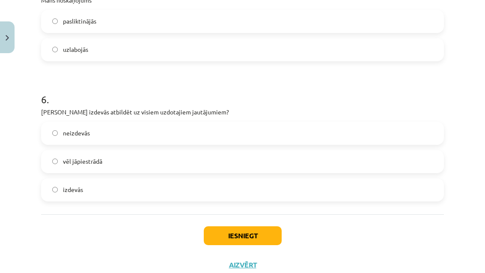
scroll to position [785, 0]
click at [264, 237] on button "Iesniegt" at bounding box center [243, 236] width 78 height 19
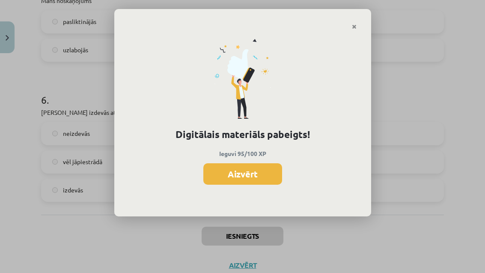
scroll to position [643, 0]
click at [255, 173] on button "Aizvērt" at bounding box center [243, 173] width 79 height 21
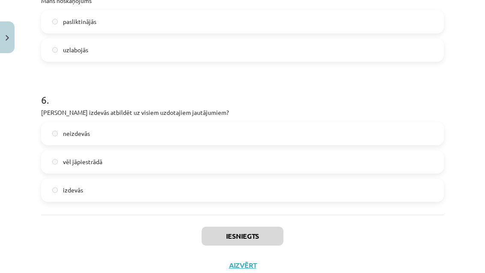
click at [242, 267] on button "Aizvērt" at bounding box center [243, 265] width 33 height 9
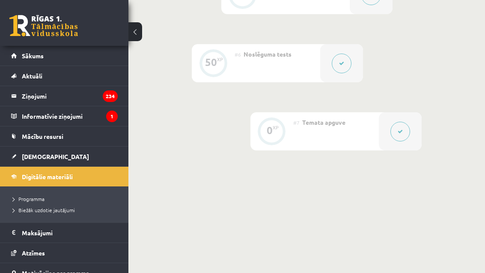
click at [81, 156] on link "[DEMOGRAPHIC_DATA]" at bounding box center [64, 157] width 107 height 20
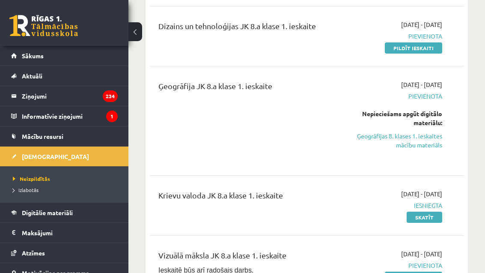
scroll to position [220, 0]
click at [422, 136] on link "Ģeogrāfijas 8. klases 1. ieskaites mācību materiāls" at bounding box center [400, 141] width 86 height 18
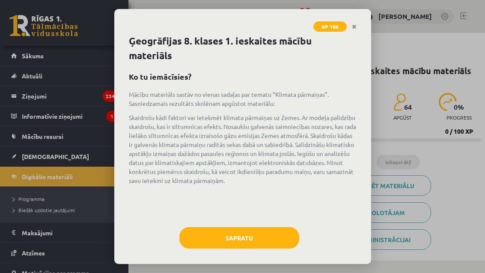
click at [286, 229] on button "Sapratu" at bounding box center [240, 237] width 120 height 21
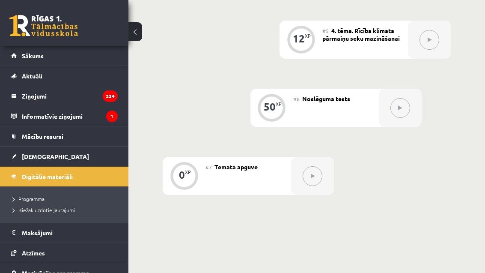
scroll to position [597, 0]
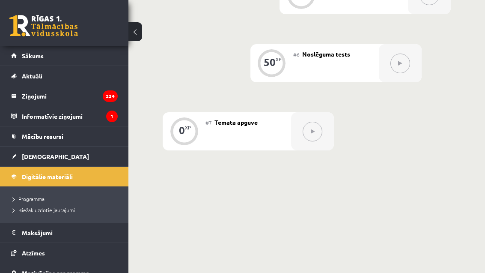
click at [76, 164] on link "[DEMOGRAPHIC_DATA]" at bounding box center [64, 157] width 107 height 20
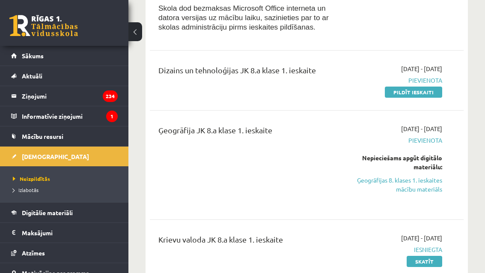
scroll to position [177, 0]
click at [437, 87] on link "Pildīt ieskaiti" at bounding box center [413, 92] width 57 height 11
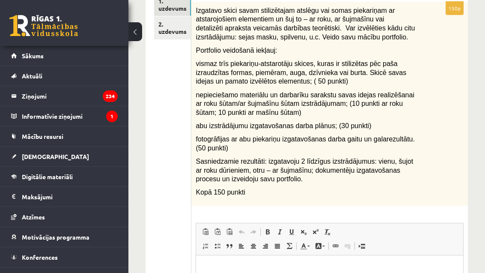
click at [169, 34] on link "2. uzdevums" at bounding box center [172, 27] width 37 height 23
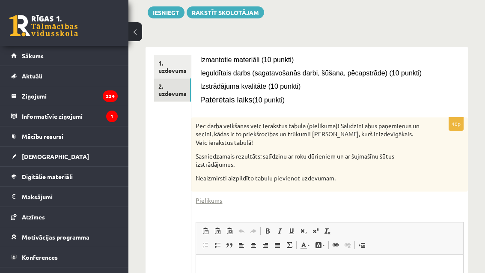
scroll to position [99, 0]
click at [174, 68] on link "1. uzdevums" at bounding box center [172, 66] width 37 height 23
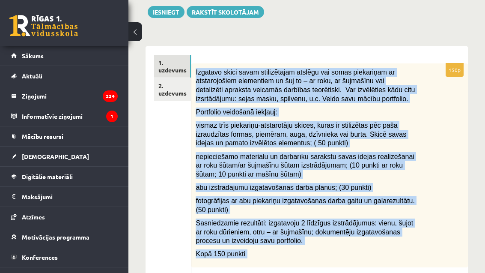
click at [183, 78] on link "2. uzdevums" at bounding box center [172, 89] width 37 height 23
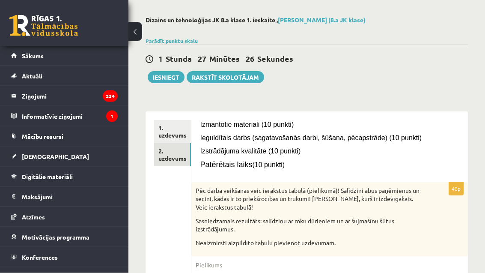
scroll to position [34, 0]
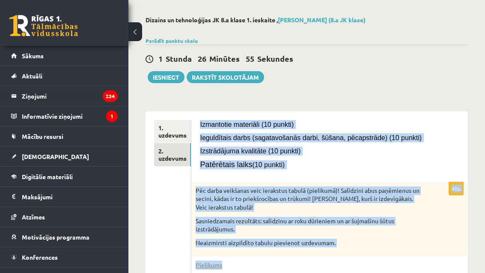
click at [172, 73] on button "Iesniegt" at bounding box center [166, 77] width 37 height 12
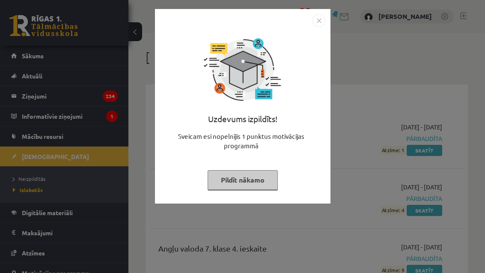
click at [278, 178] on button "Pildīt nākamo" at bounding box center [243, 180] width 70 height 20
